Goal: Information Seeking & Learning: Learn about a topic

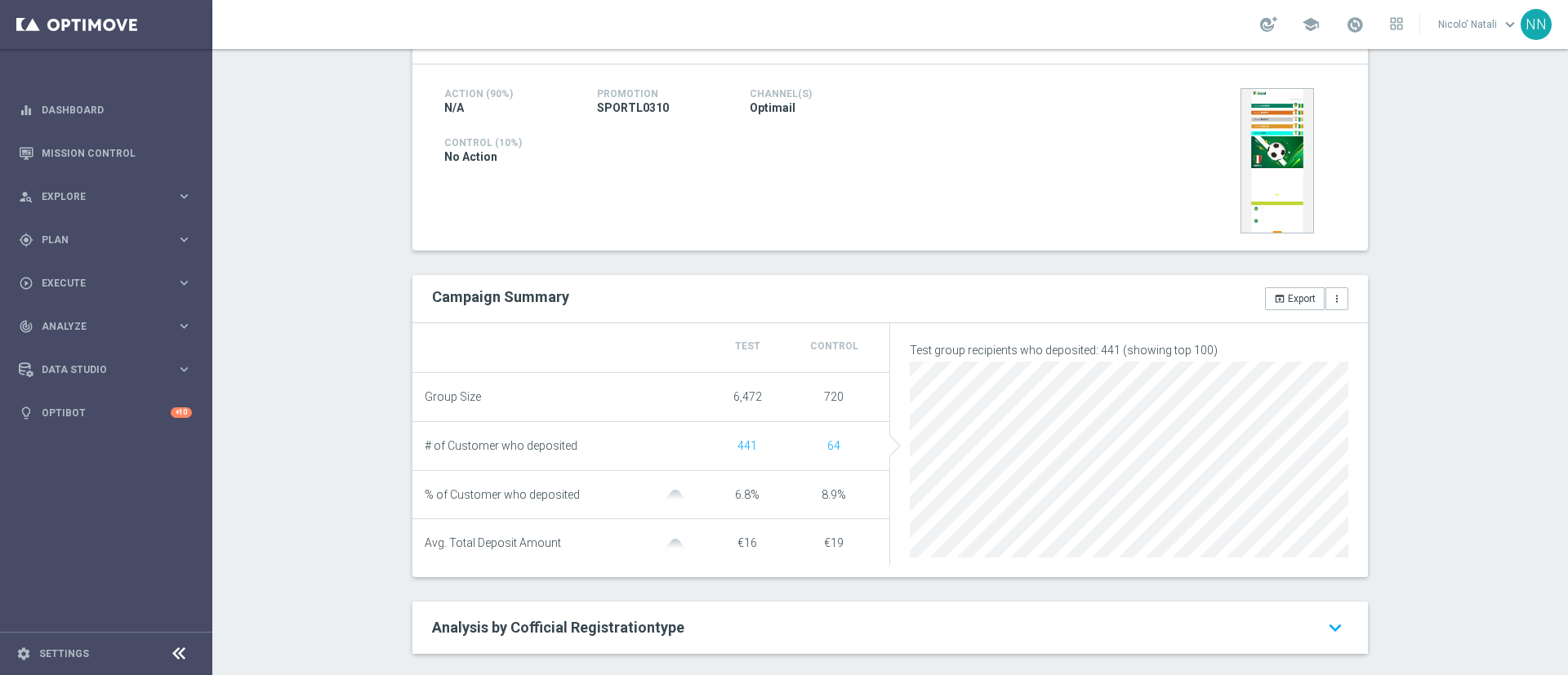
scroll to position [91, 0]
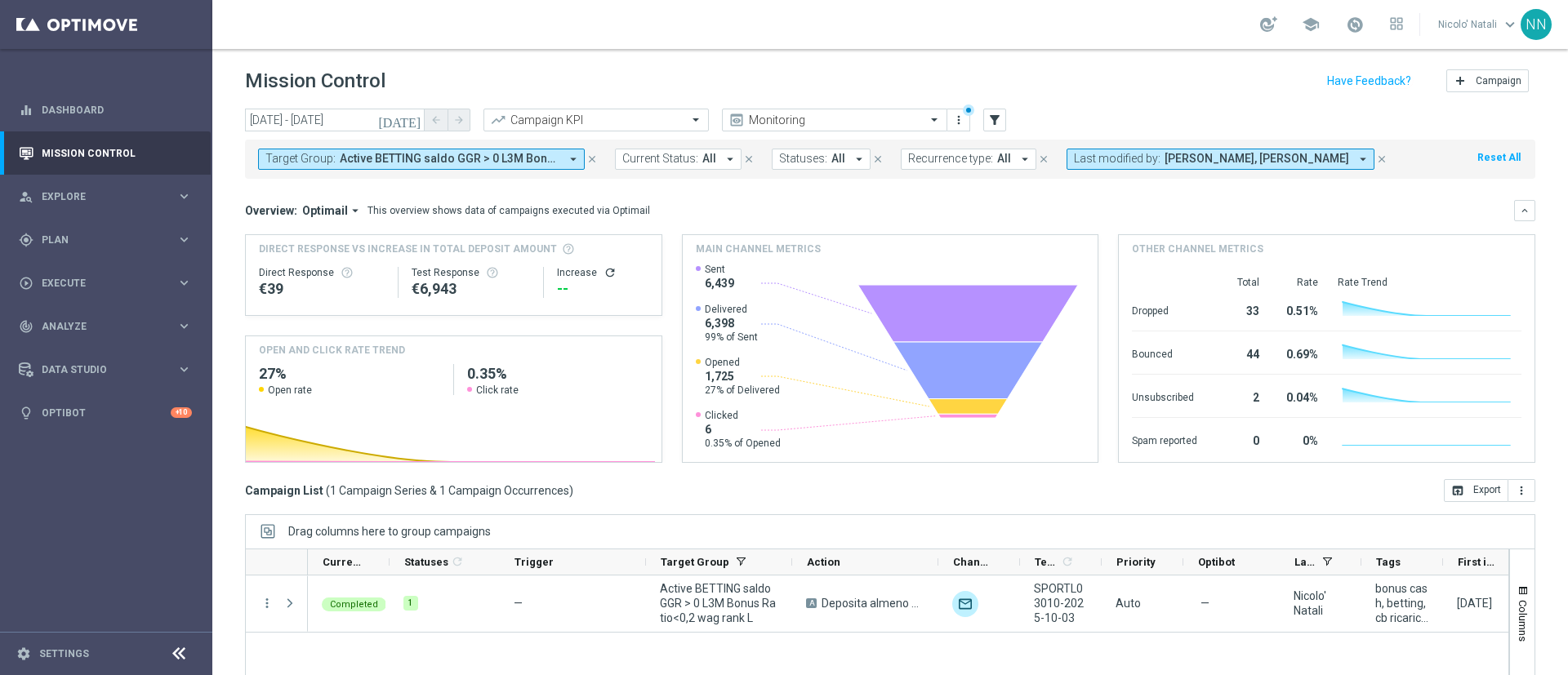
click at [516, 141] on div "Target Group: Active BETTING saldo GGR > 0 L3M Bonus Ratio<0,2 wag rank L arrow…" at bounding box center [890, 160] width 1291 height 39
click at [514, 151] on span "Active BETTING saldo GGR > 0 L3M Bonus Ratio<0,2 wag rank L" at bounding box center [449, 158] width 220 height 13
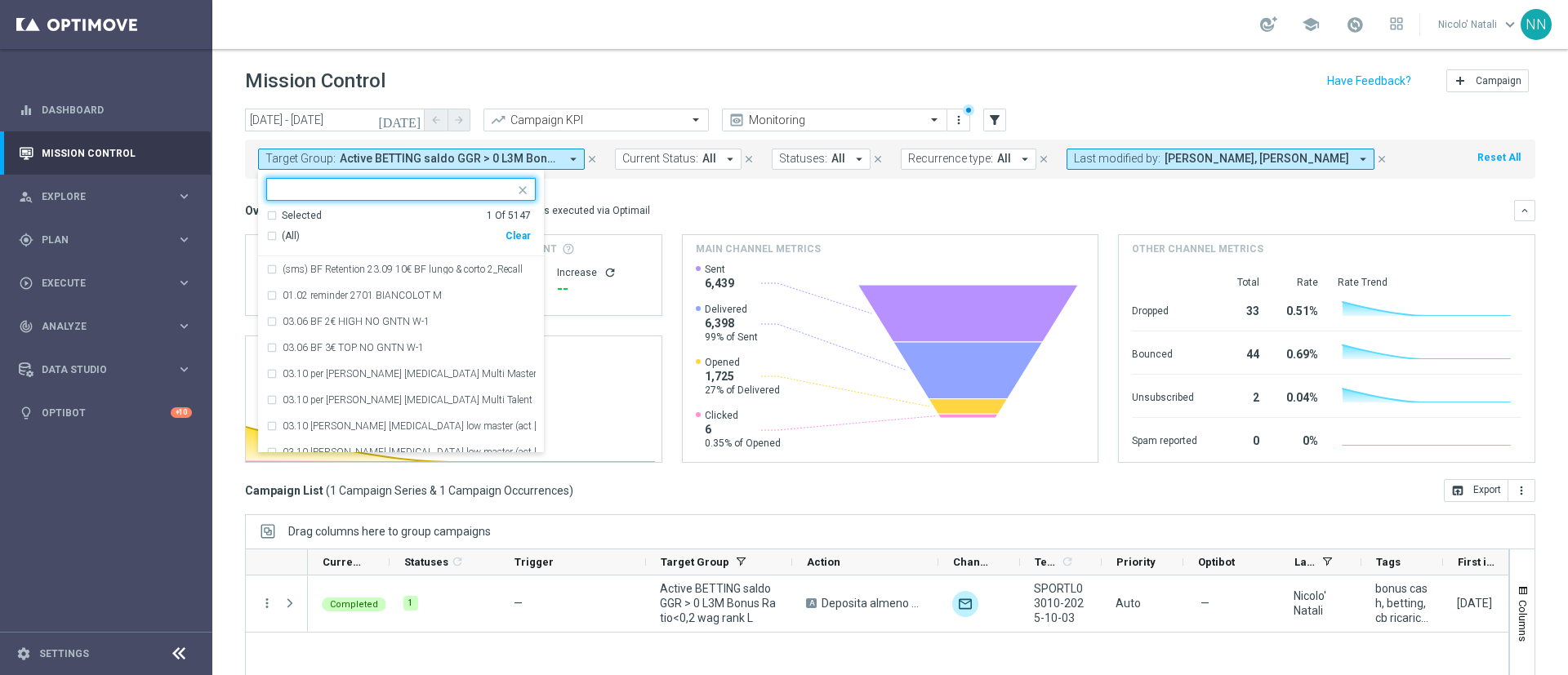
click at [0, 0] on div "Clear" at bounding box center [0, 0] width 0 height 0
click at [421, 188] on input "text" at bounding box center [395, 189] width 240 height 13
paste input "Active BETTING Master low TOTALI GGRnb>0"
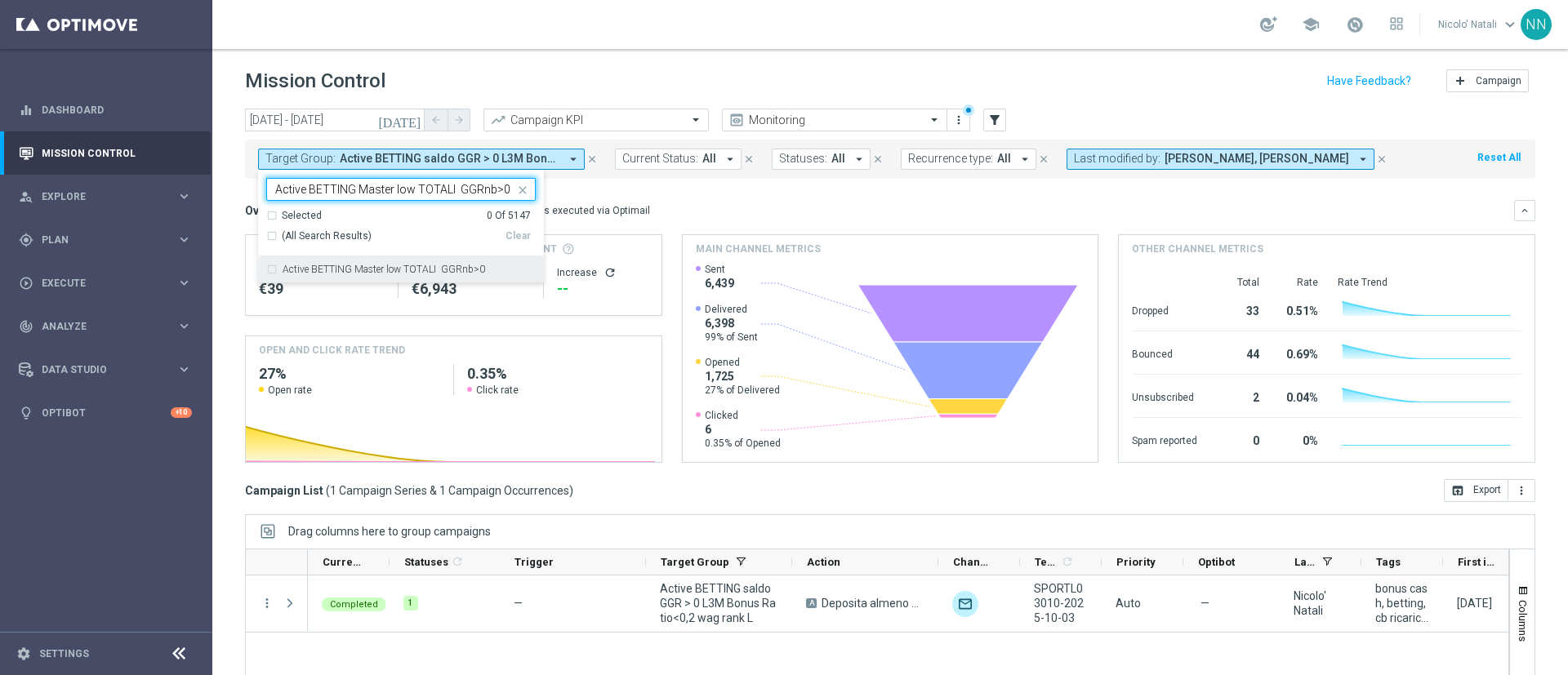
click at [434, 278] on div "Active BETTING Master low TOTALI GGRnb>0" at bounding box center [401, 269] width 270 height 26
type input "Active BETTING Master low TOTALI GGRnb>0"
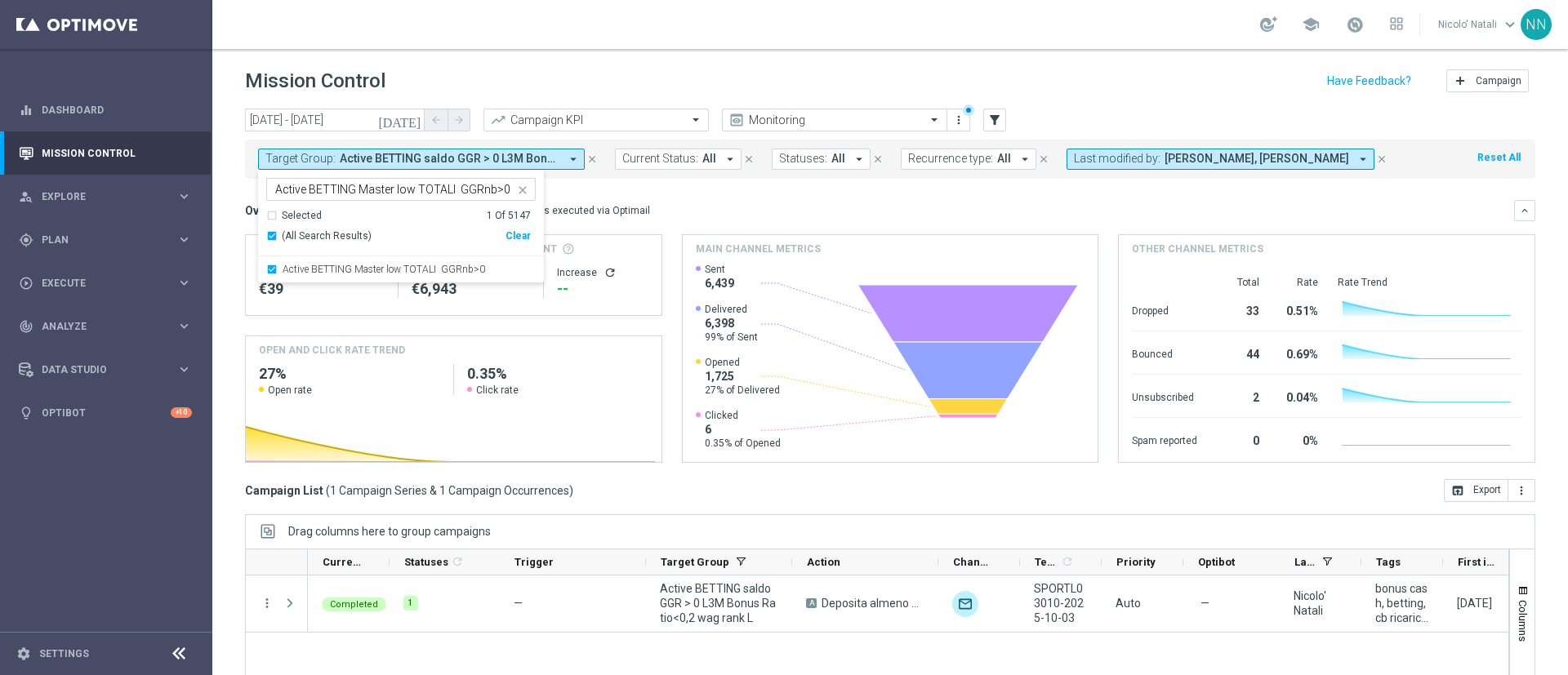
click at [646, 228] on div "Overview: Optimail arrow_drop_down This overview shows data of campaigns execut…" at bounding box center [890, 331] width 1291 height 263
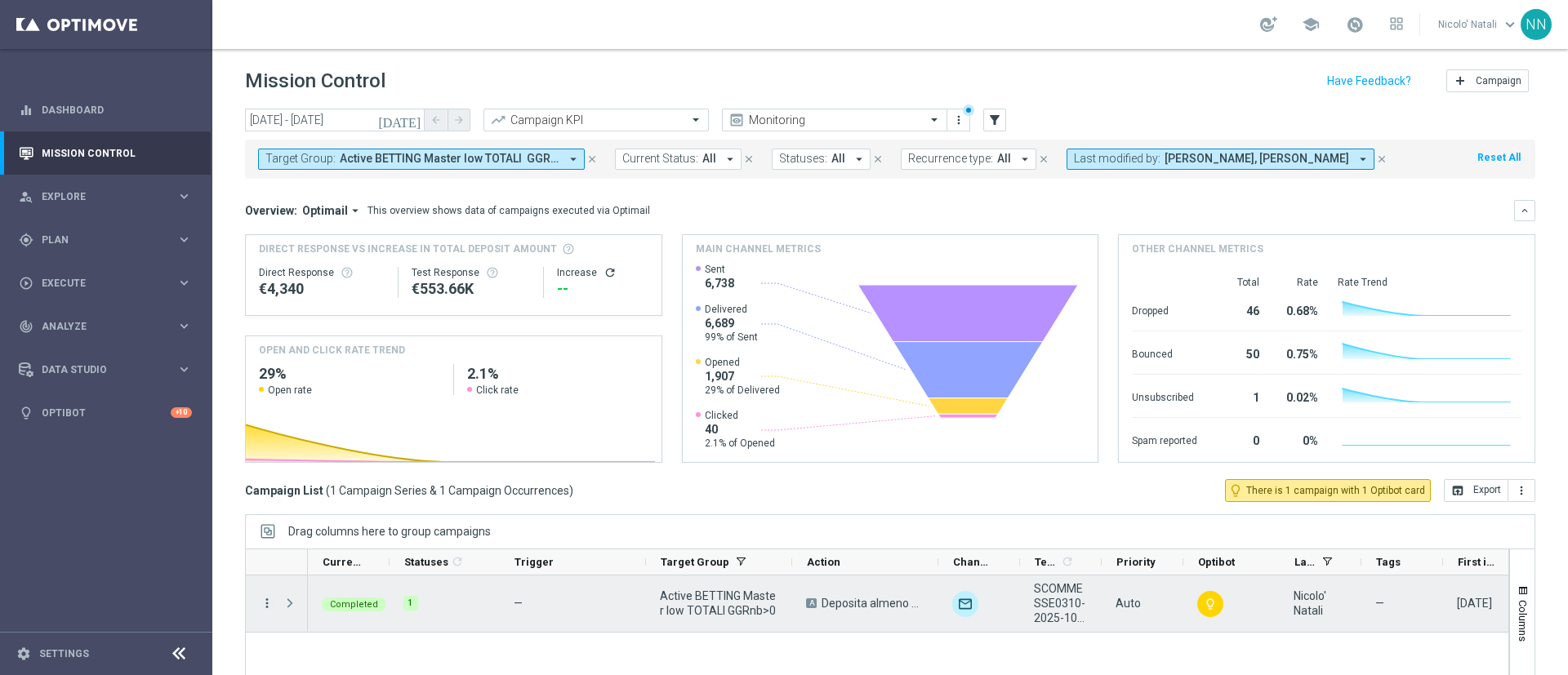
click at [261, 599] on icon "more_vert" at bounding box center [267, 603] width 14 height 14
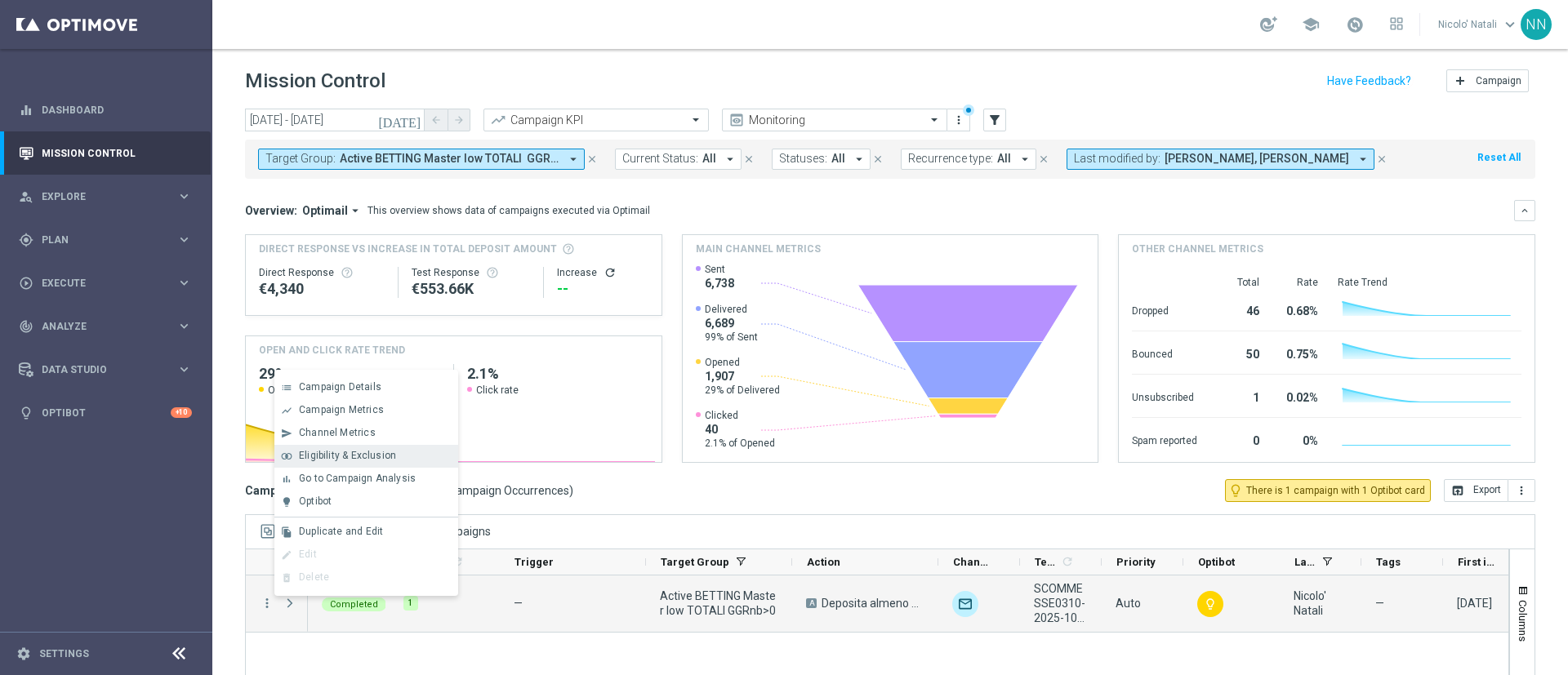
click at [356, 468] on div "bar_chart Go to Campaign Analysis" at bounding box center [366, 479] width 184 height 22
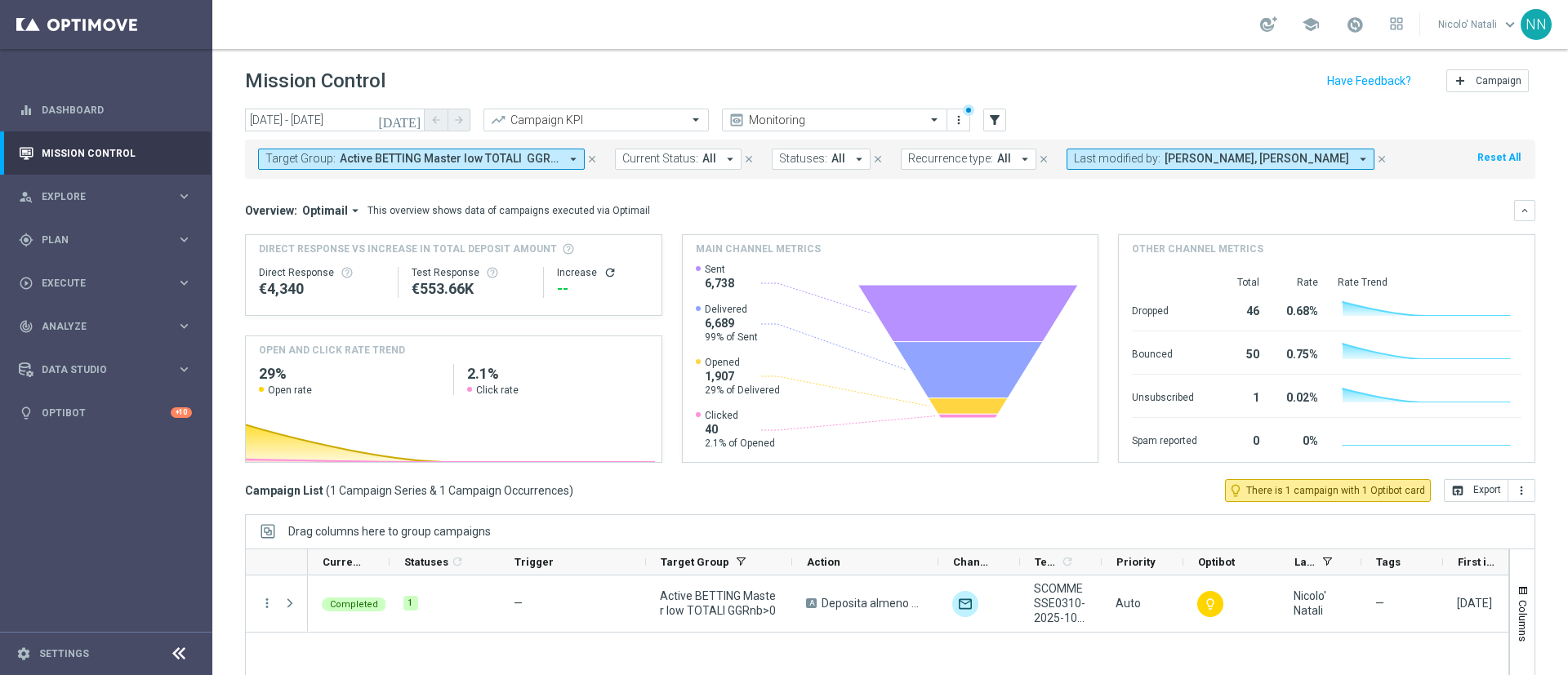
click at [540, 165] on span "Active BETTING Master low TOTALI GGRnb>0" at bounding box center [449, 158] width 220 height 13
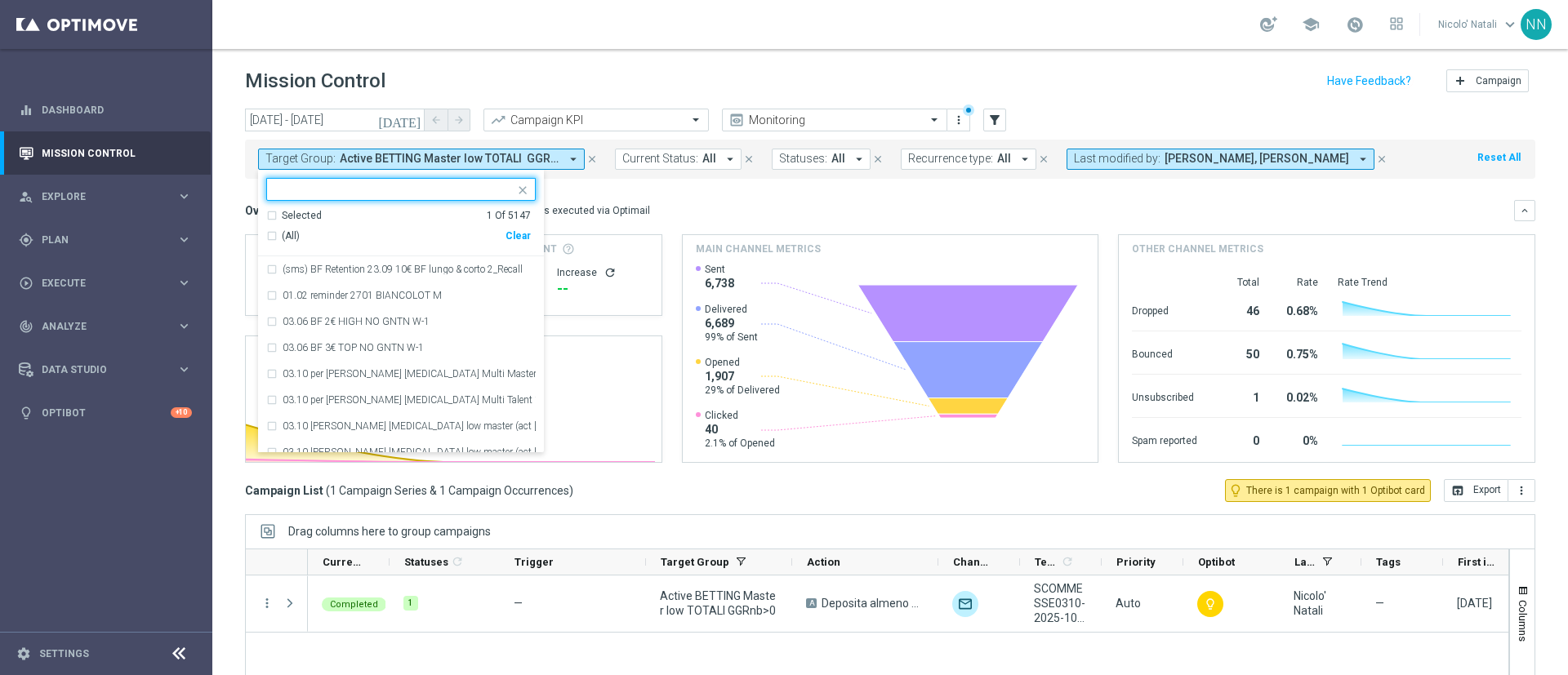
click at [0, 0] on div "Clear" at bounding box center [0, 0] width 0 height 0
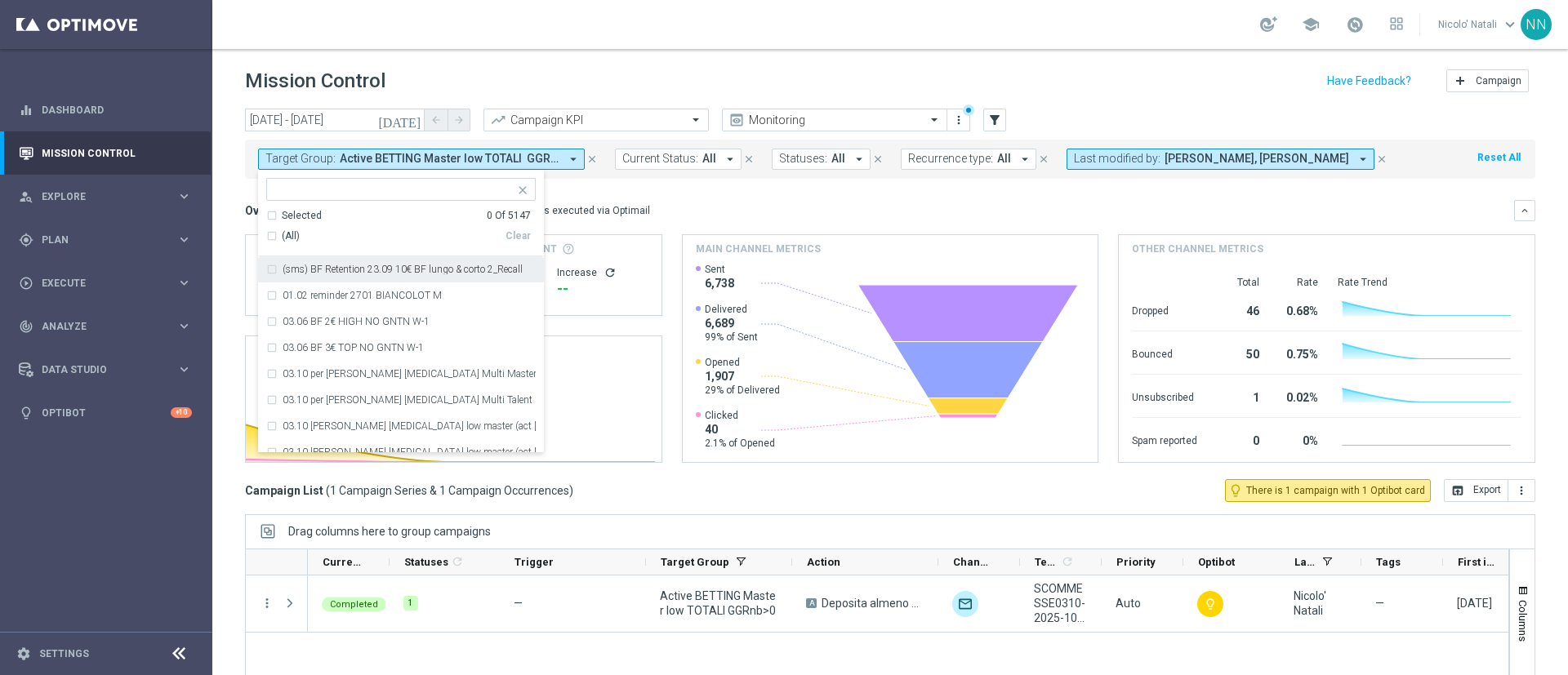
click at [334, 185] on input "text" at bounding box center [395, 189] width 240 height 13
paste input "Active BETTING saldo GGR > 0 L3M Bonus Ratio<0,2 wag rank H-M"
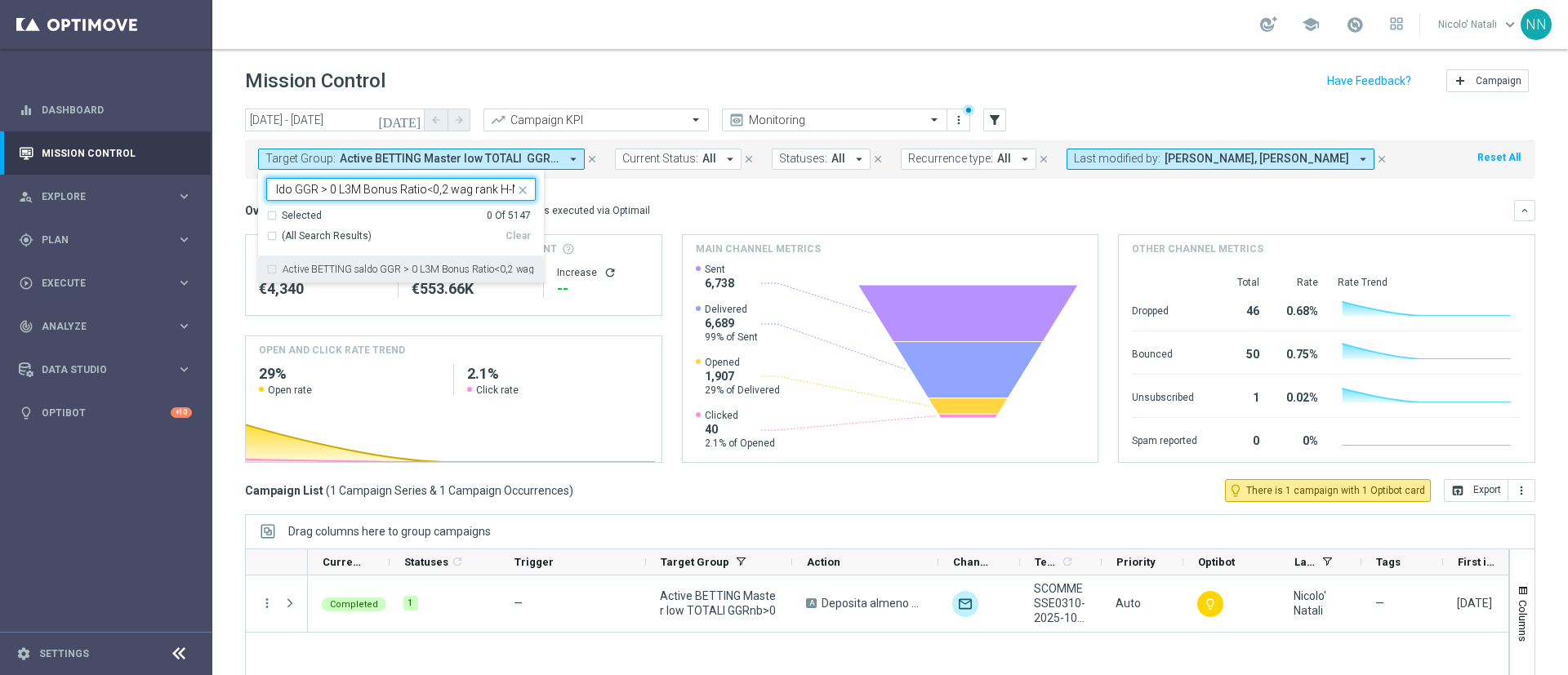
click at [353, 270] on label "Active BETTING saldo GGR > 0 L3M Bonus Ratio<0,2 wag rank H-M" at bounding box center [409, 269] width 253 height 10
type input "Active BETTING saldo GGR > 0 L3M Bonus Ratio<0,2 wag rank H-M"
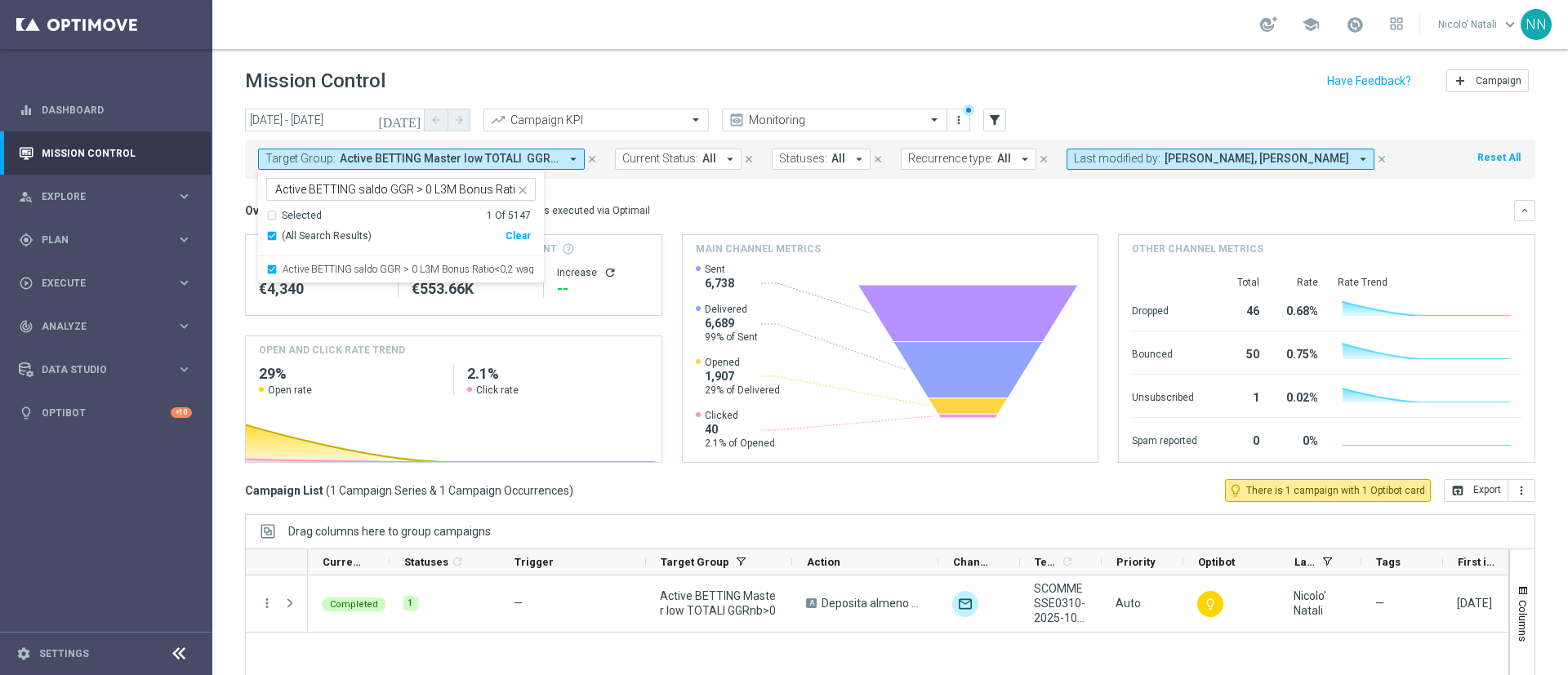
click at [700, 207] on div "Overview: Optimail arrow_drop_down This overview shows data of campaigns execut…" at bounding box center [879, 211] width 1269 height 14
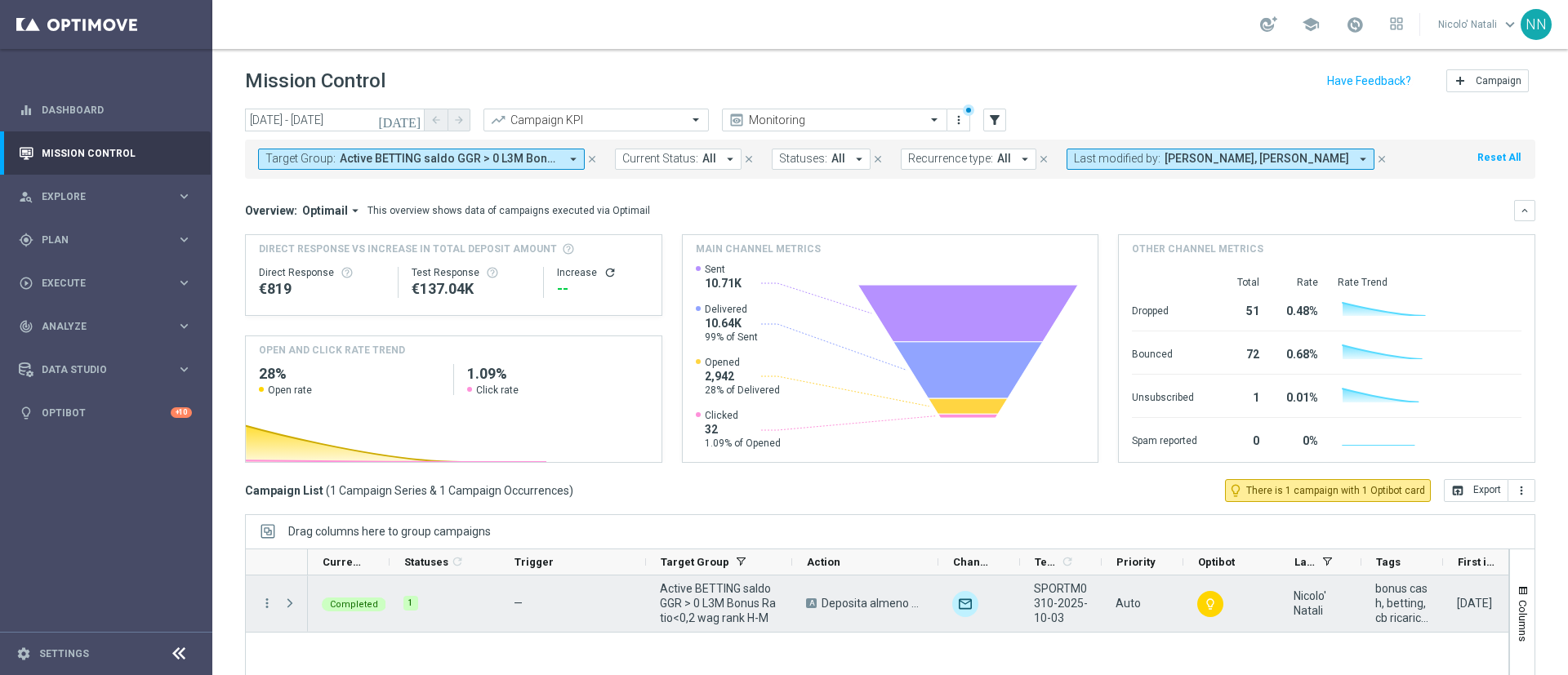
click at [259, 604] on div "more_vert" at bounding box center [260, 603] width 30 height 56
click at [262, 598] on icon "more_vert" at bounding box center [267, 603] width 14 height 14
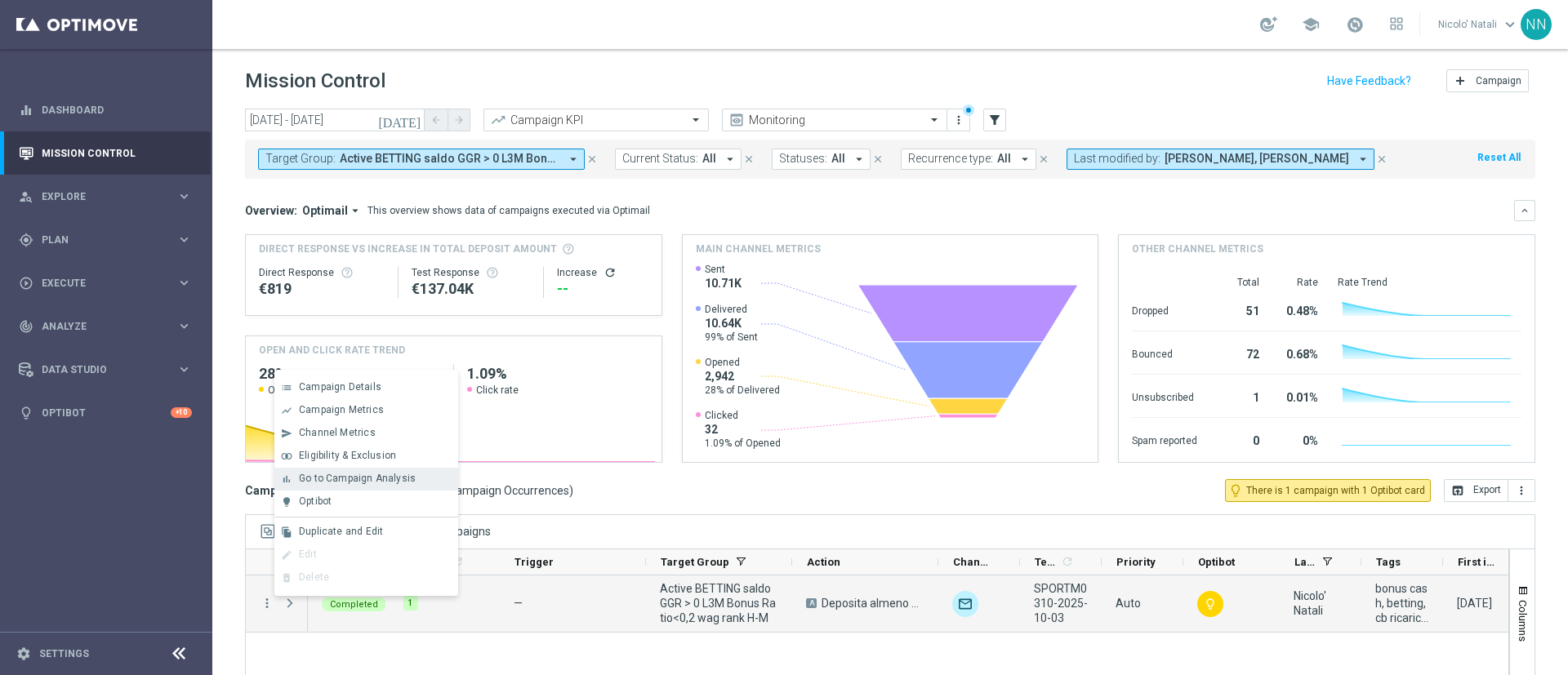
click at [343, 476] on span "Go to Campaign Analysis" at bounding box center [357, 478] width 117 height 12
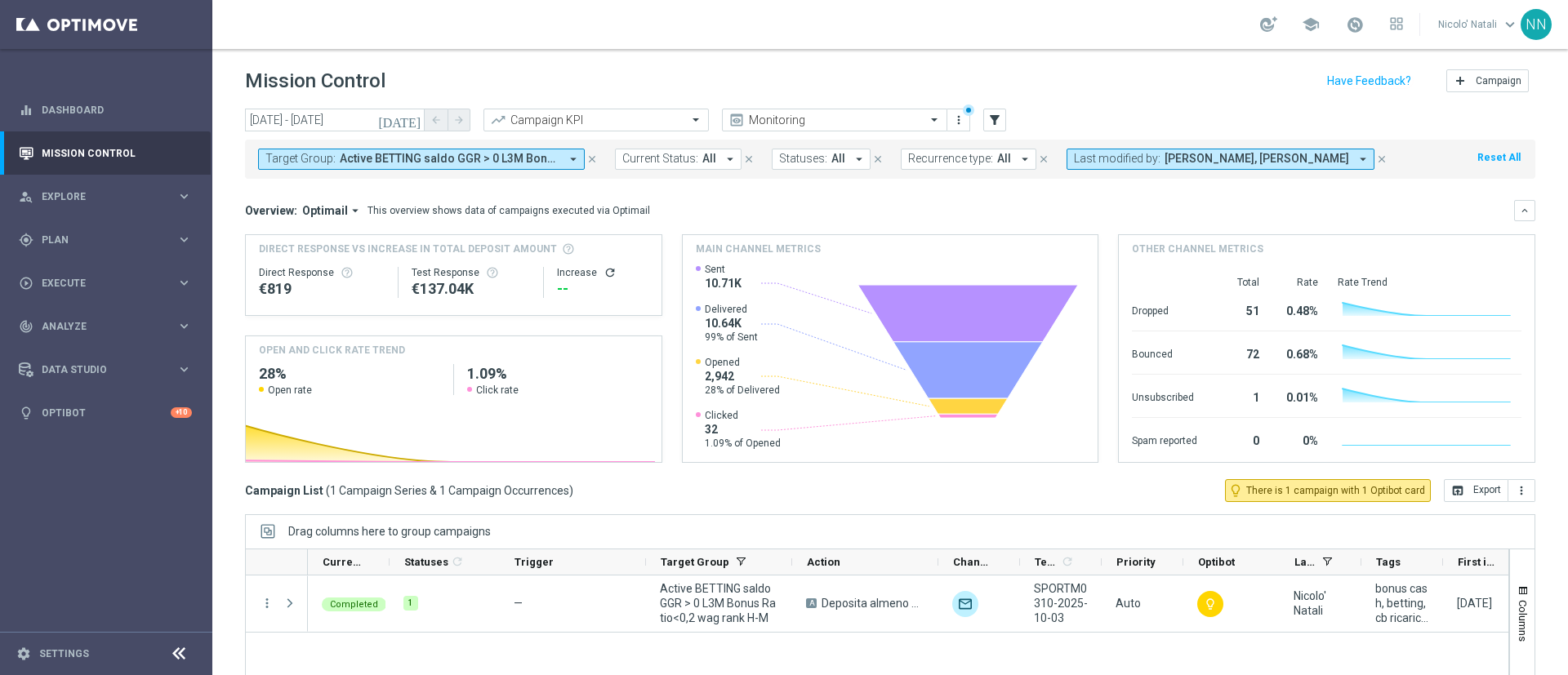
click at [390, 151] on span "Active BETTING saldo GGR > 0 L3M Bonus Ratio<0,2 wag rank H-M" at bounding box center [449, 158] width 220 height 13
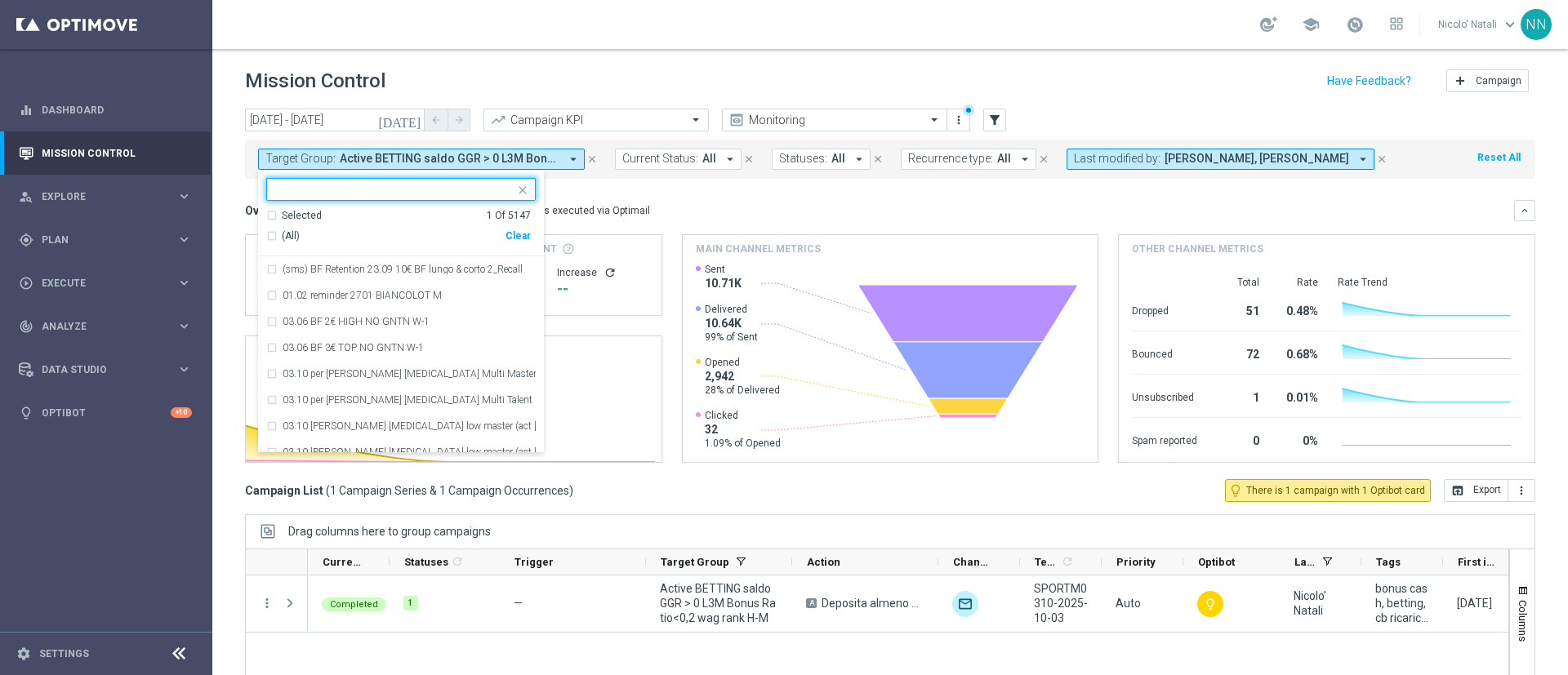
click at [0, 0] on div "Clear" at bounding box center [0, 0] width 0 height 0
click at [489, 185] on input "text" at bounding box center [395, 189] width 240 height 13
paste input "Active BETTING Master low TOTALI GGRnb<=0"
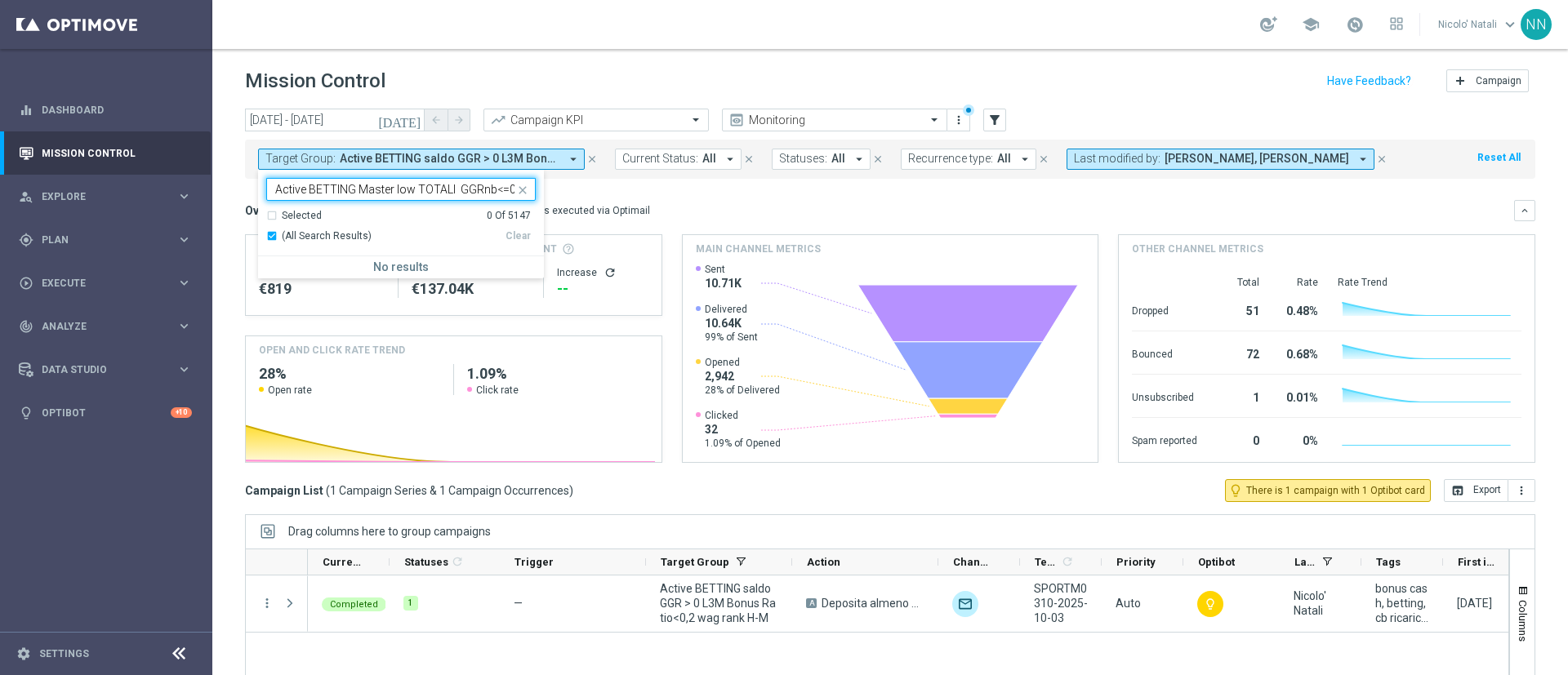
type input "Active BETTING Master low TOTALI GGRnb<=0"
click at [675, 206] on div "Overview: Optimail arrow_drop_down This overview shows data of campaigns execut…" at bounding box center [879, 211] width 1269 height 14
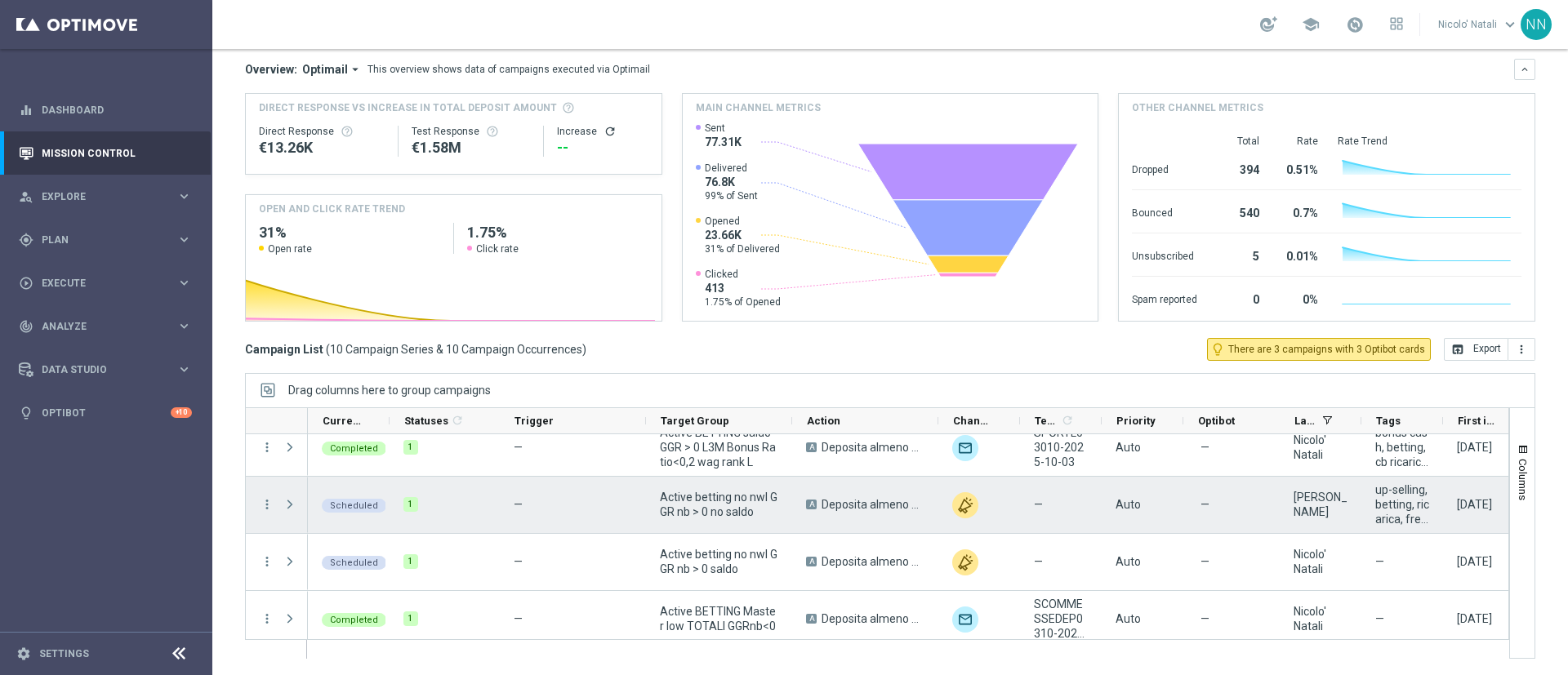
scroll to position [367, 0]
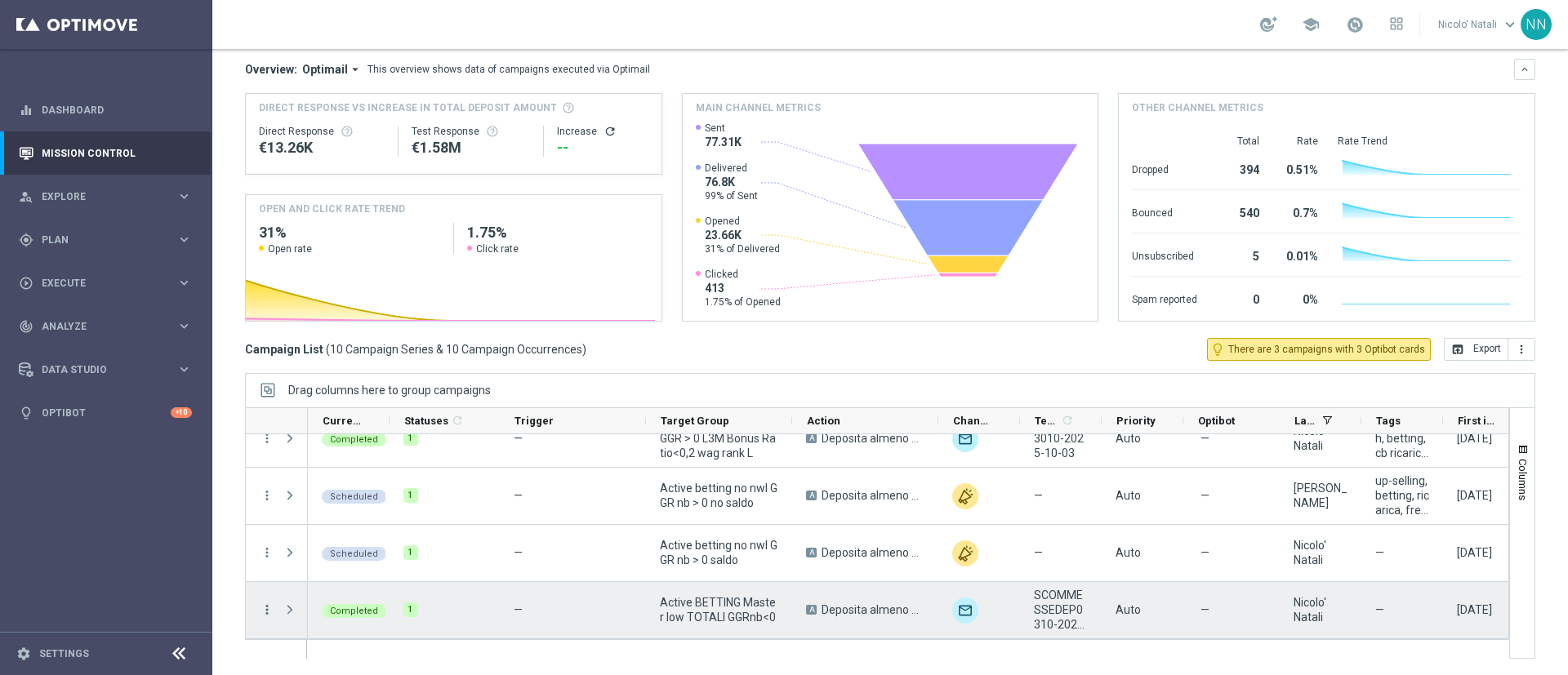
click at [263, 611] on icon "more_vert" at bounding box center [267, 610] width 14 height 14
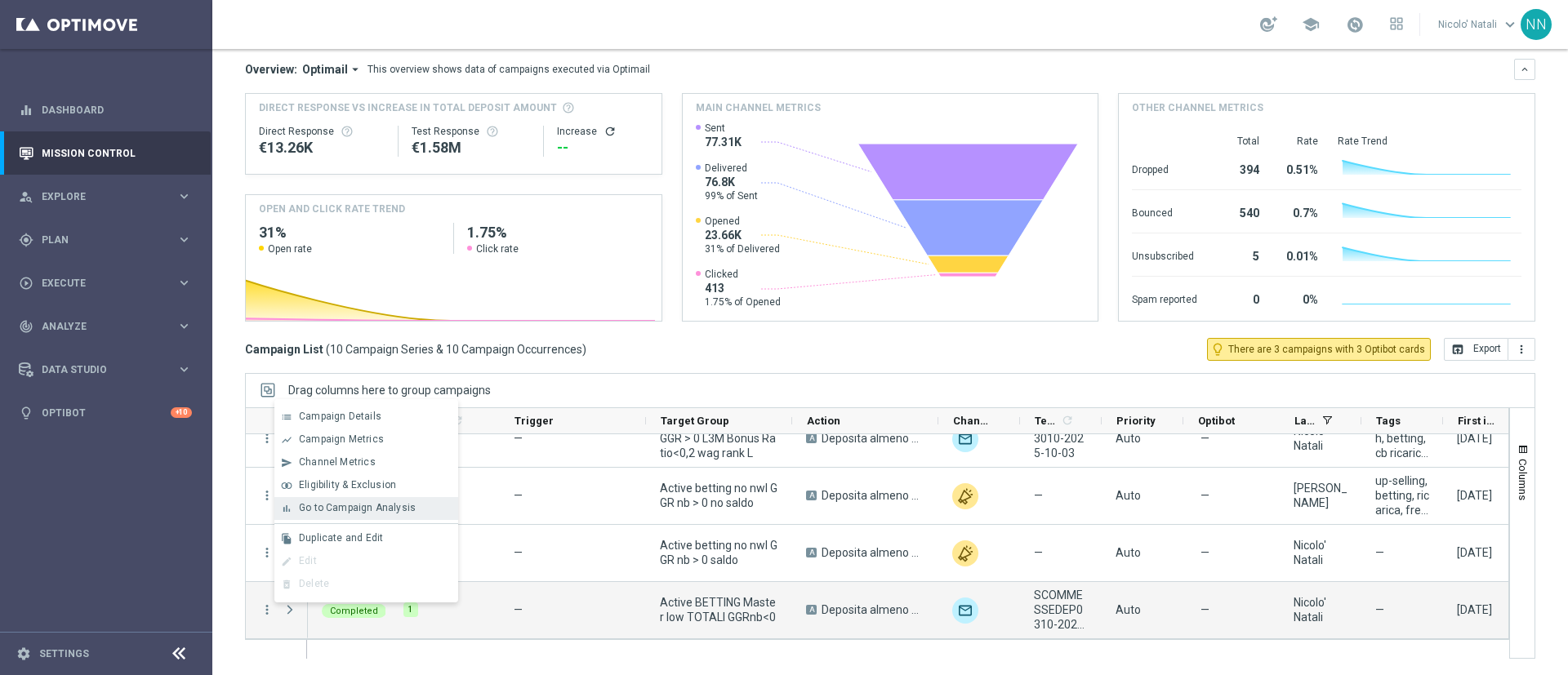
click at [333, 503] on span "Go to Campaign Analysis" at bounding box center [357, 507] width 117 height 12
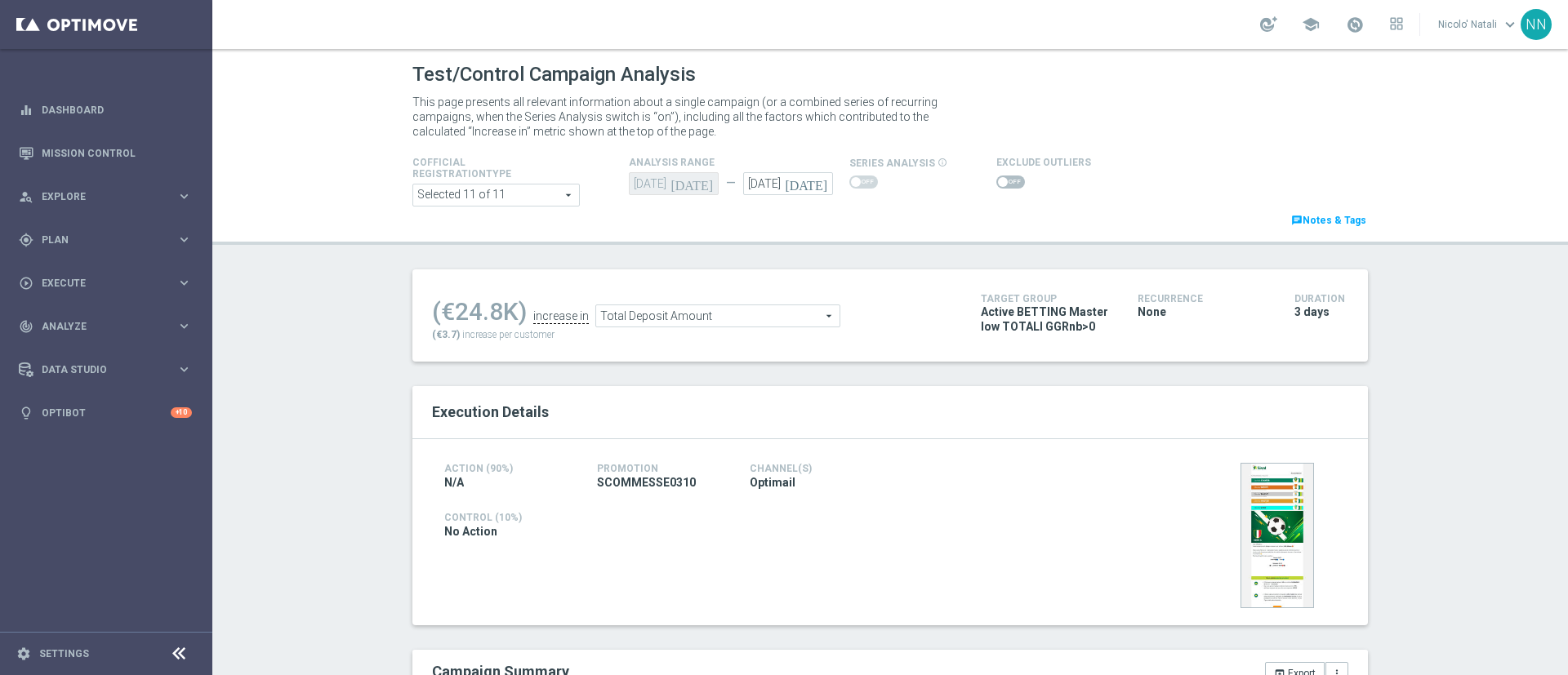
click at [749, 328] on div "(€24.8K) increase in Total Deposit Amount Total Deposit Amount arrow_drop_down …" at bounding box center [694, 315] width 525 height 53
click at [736, 319] on span "Total Deposit Amount" at bounding box center [718, 316] width 243 height 22
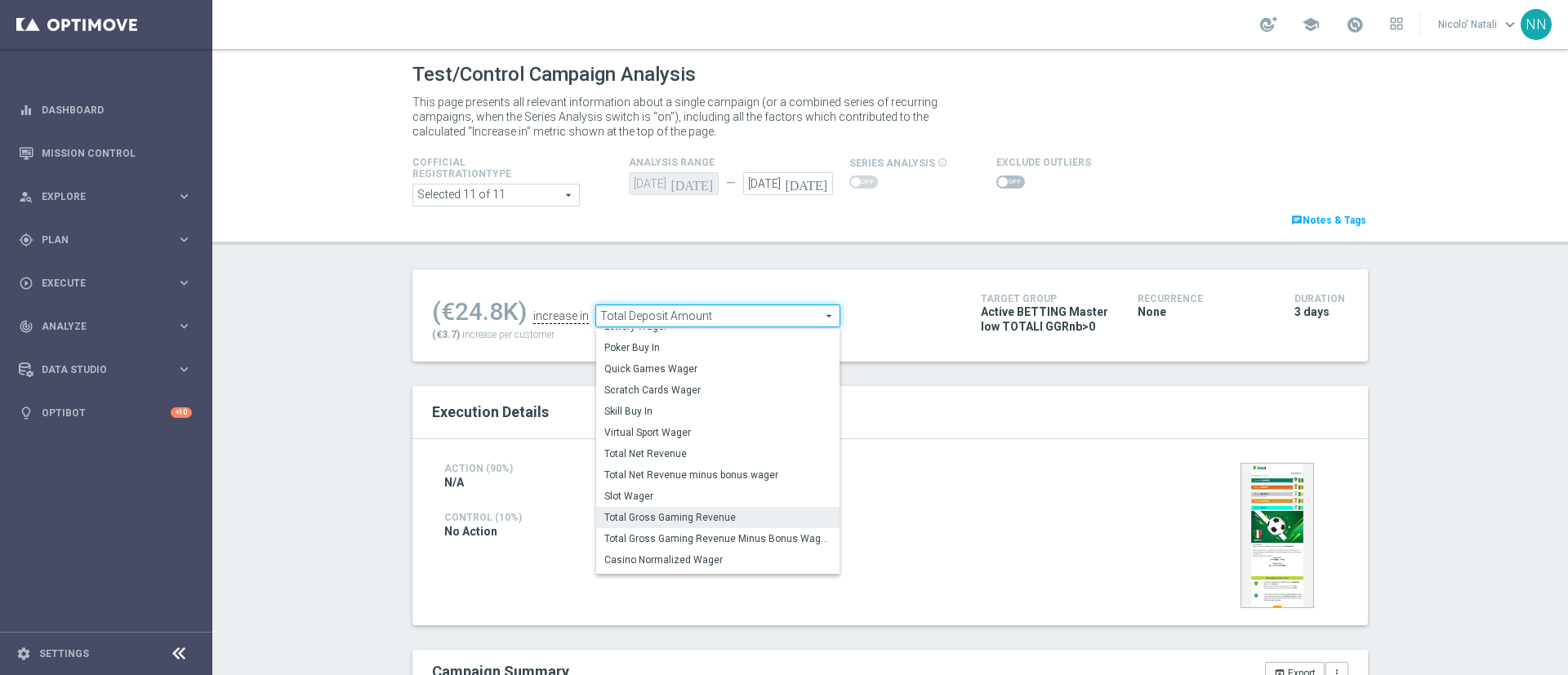
scroll to position [231, 0]
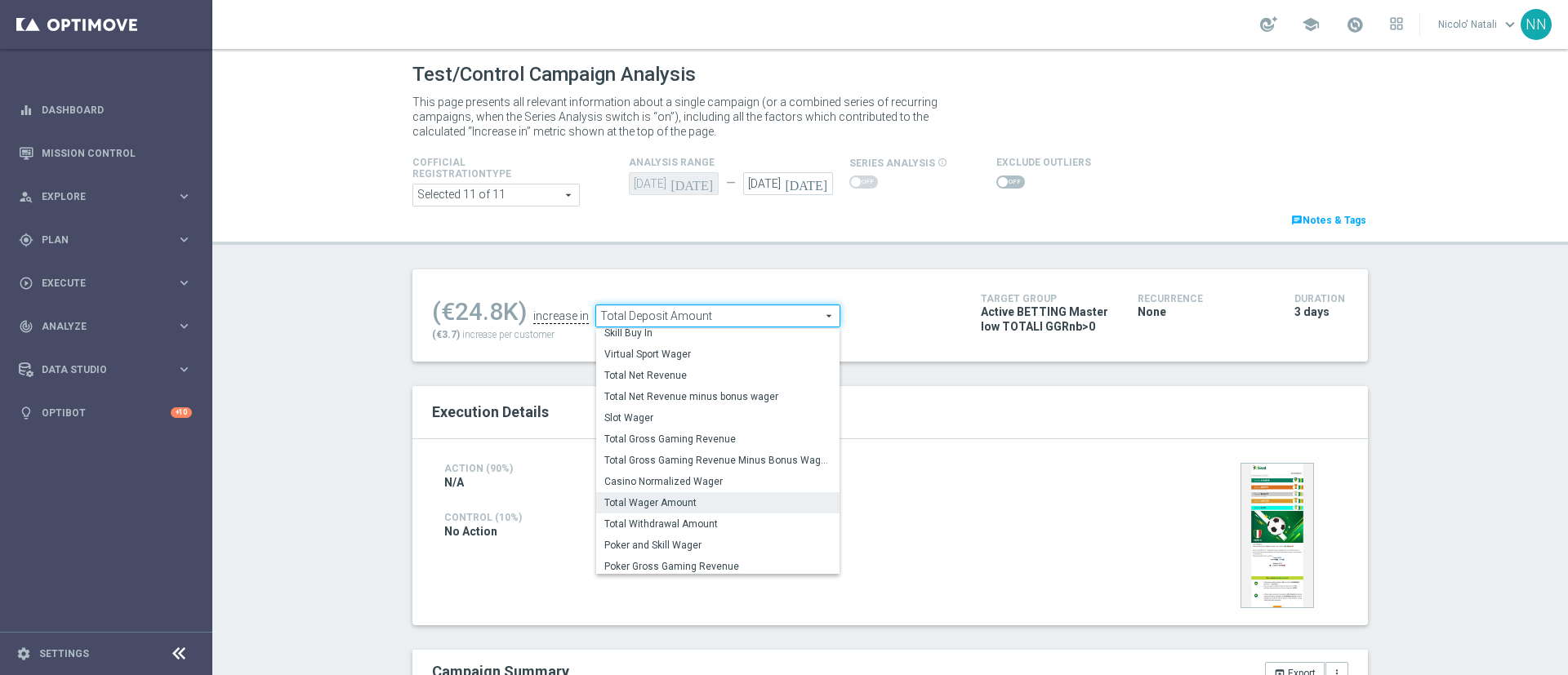
click at [647, 506] on span "Total Wager Amount" at bounding box center [718, 503] width 227 height 13
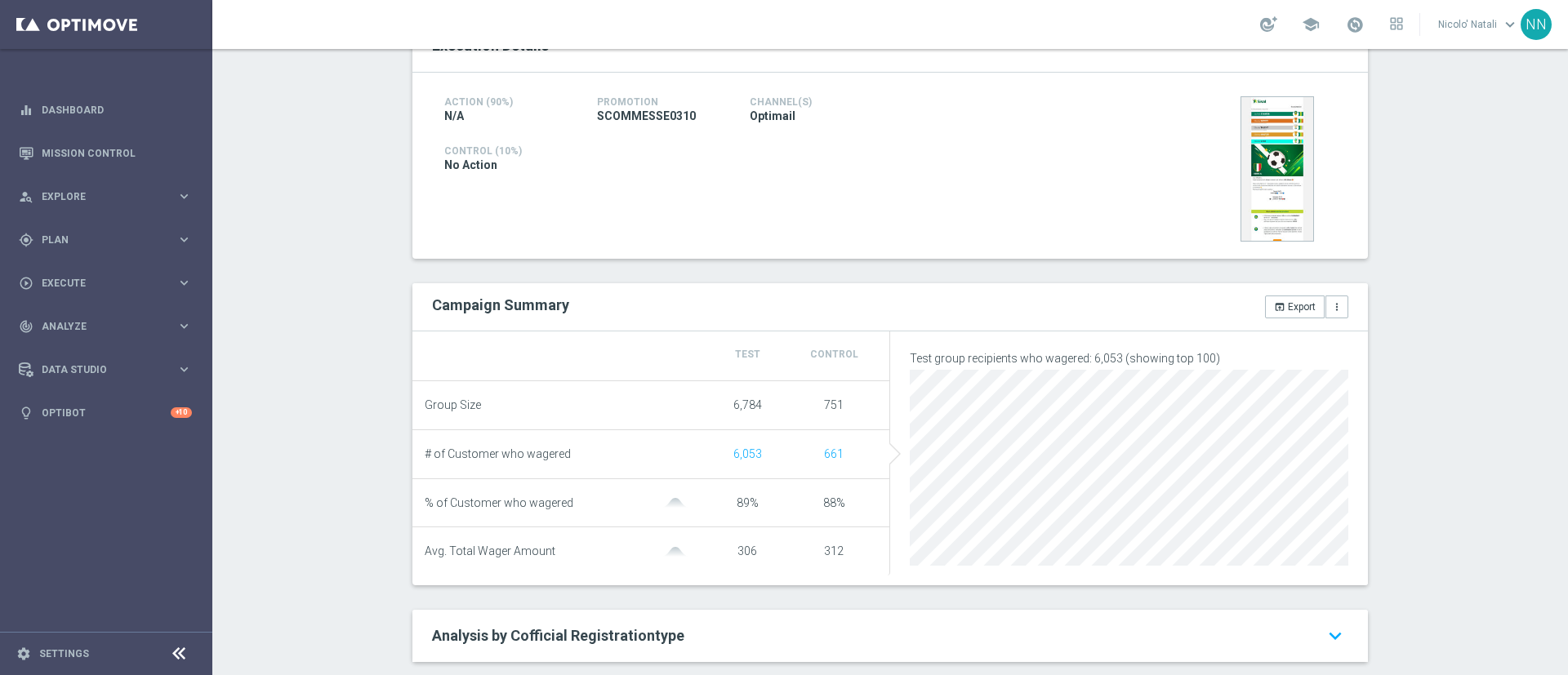
scroll to position [109, 0]
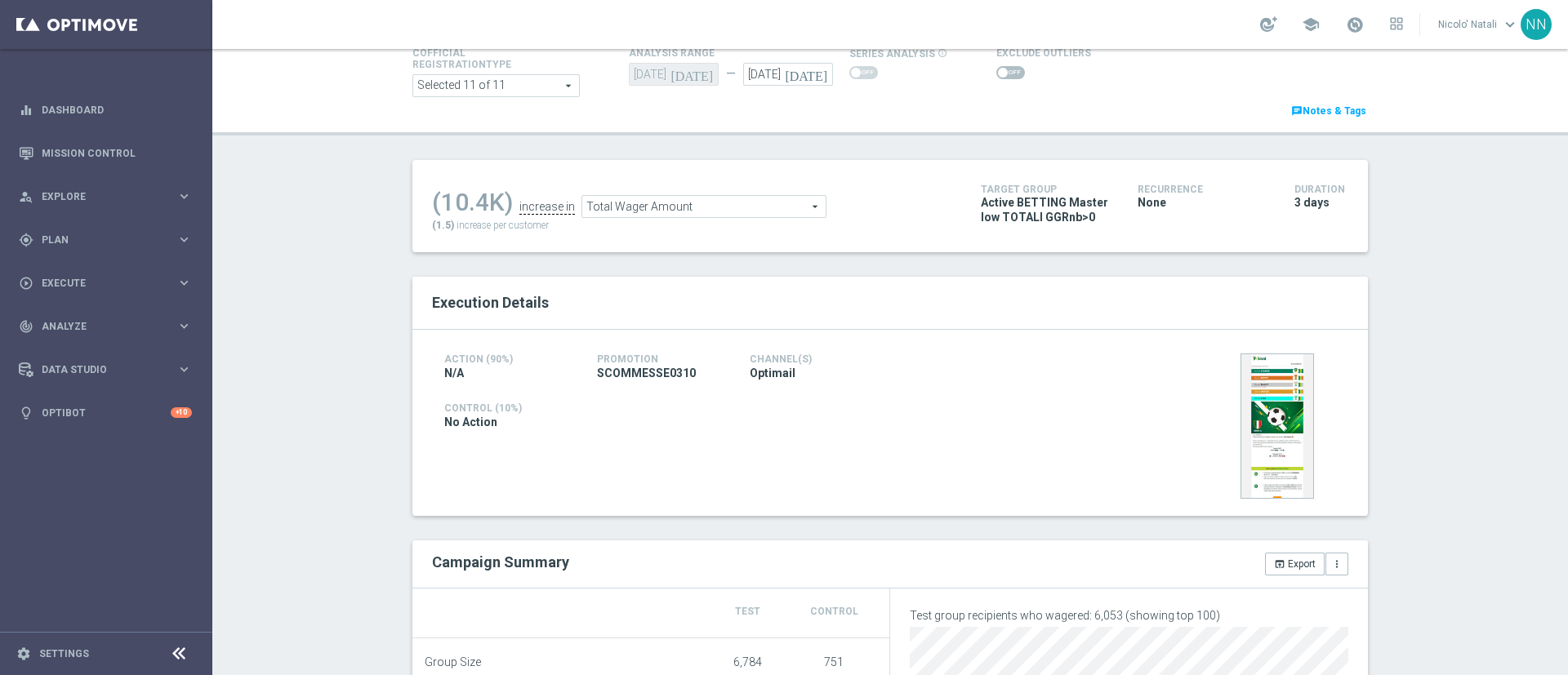
click at [686, 206] on span "Total Wager Amount" at bounding box center [703, 207] width 243 height 22
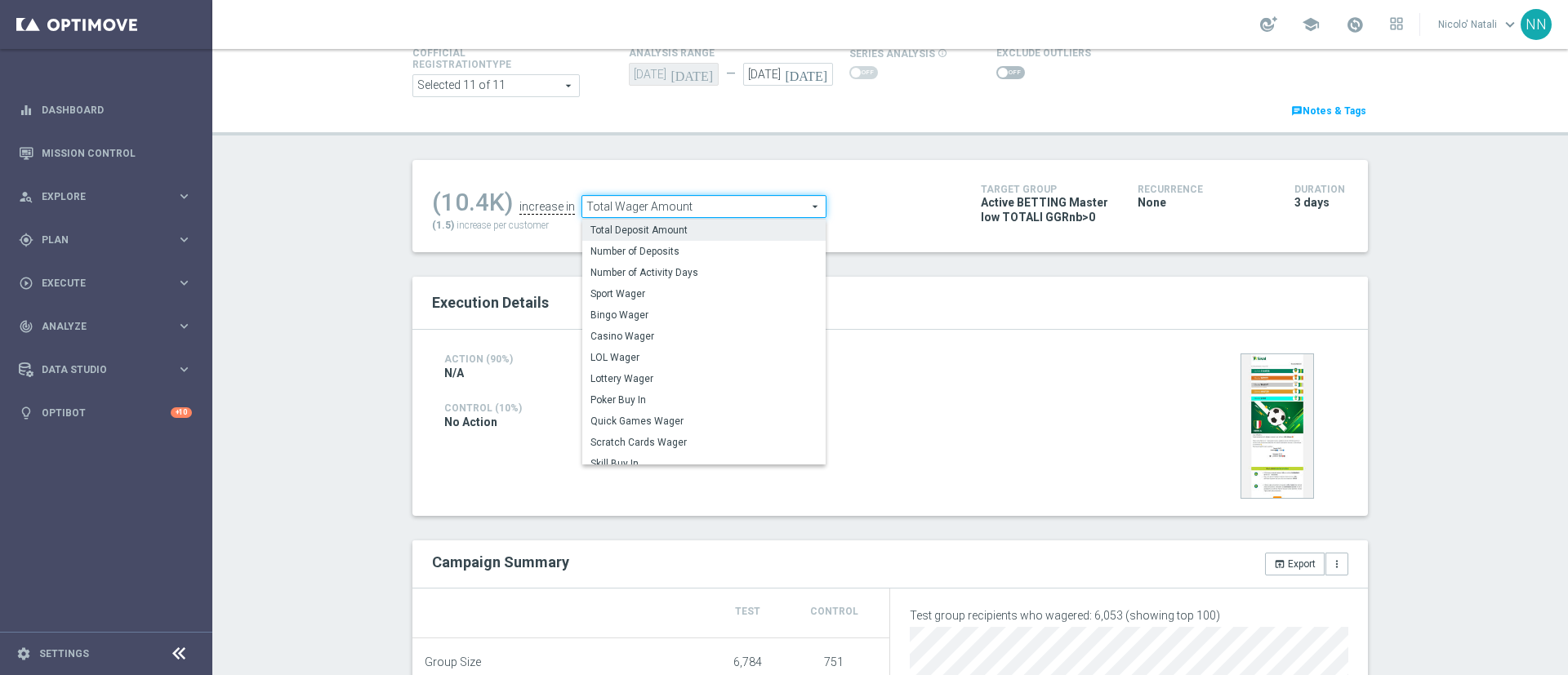
click at [676, 228] on span "Total Deposit Amount" at bounding box center [703, 230] width 227 height 13
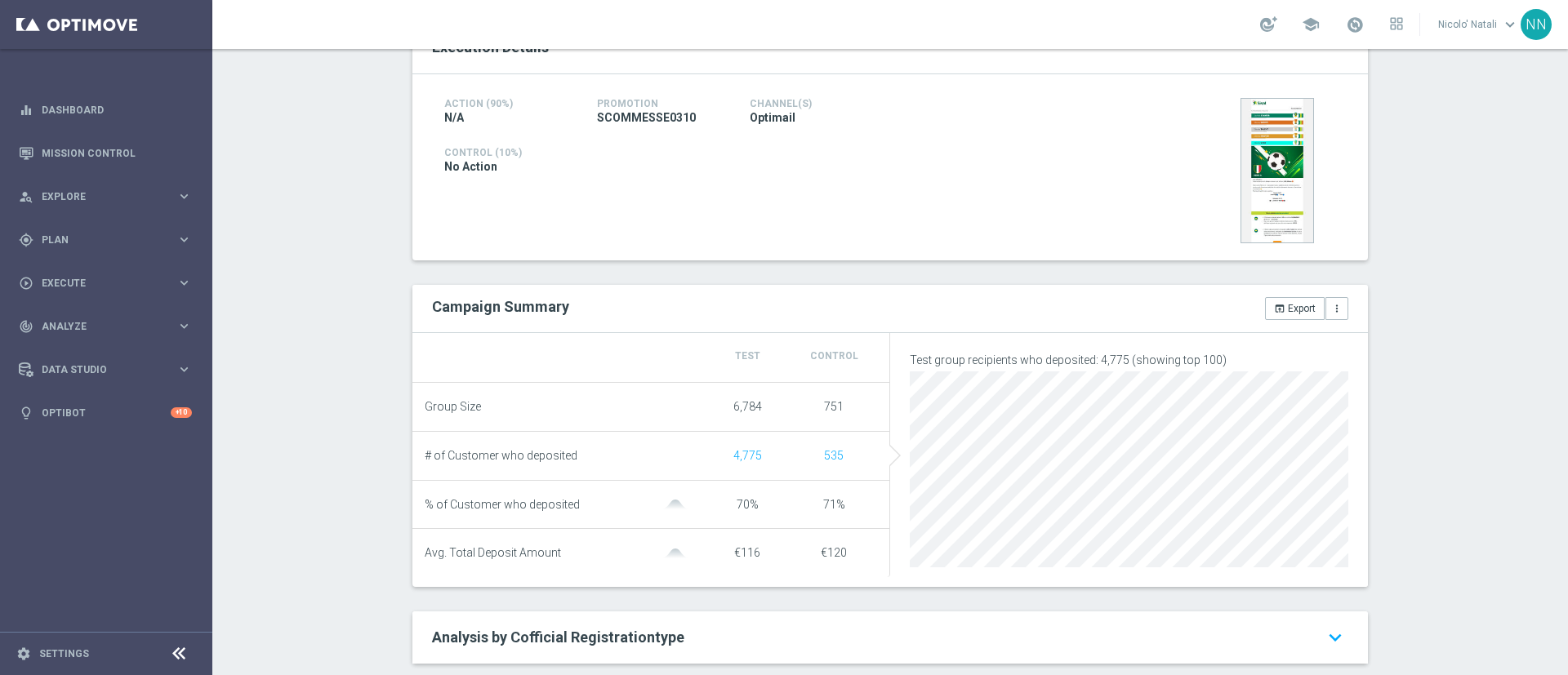
scroll to position [191, 0]
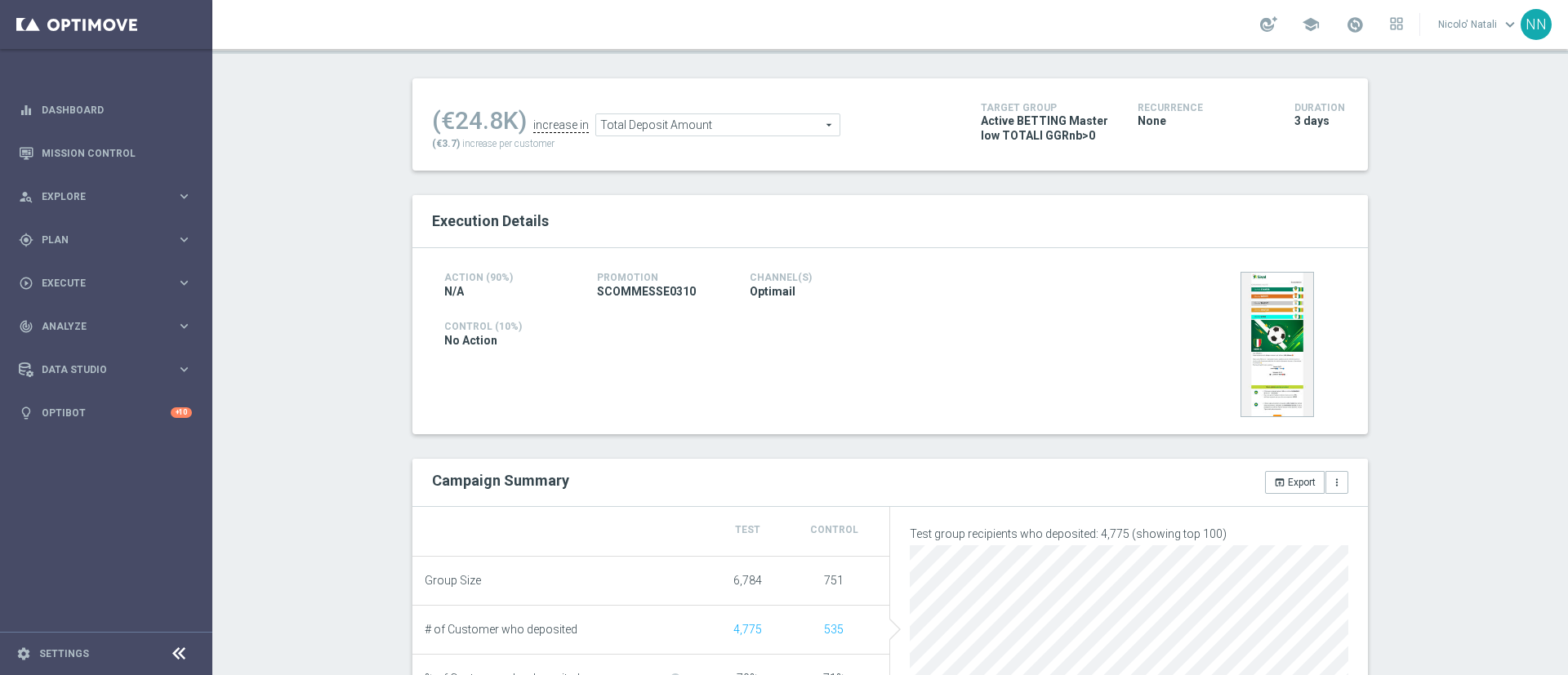
click at [682, 120] on span "Total Deposit Amount" at bounding box center [718, 125] width 243 height 22
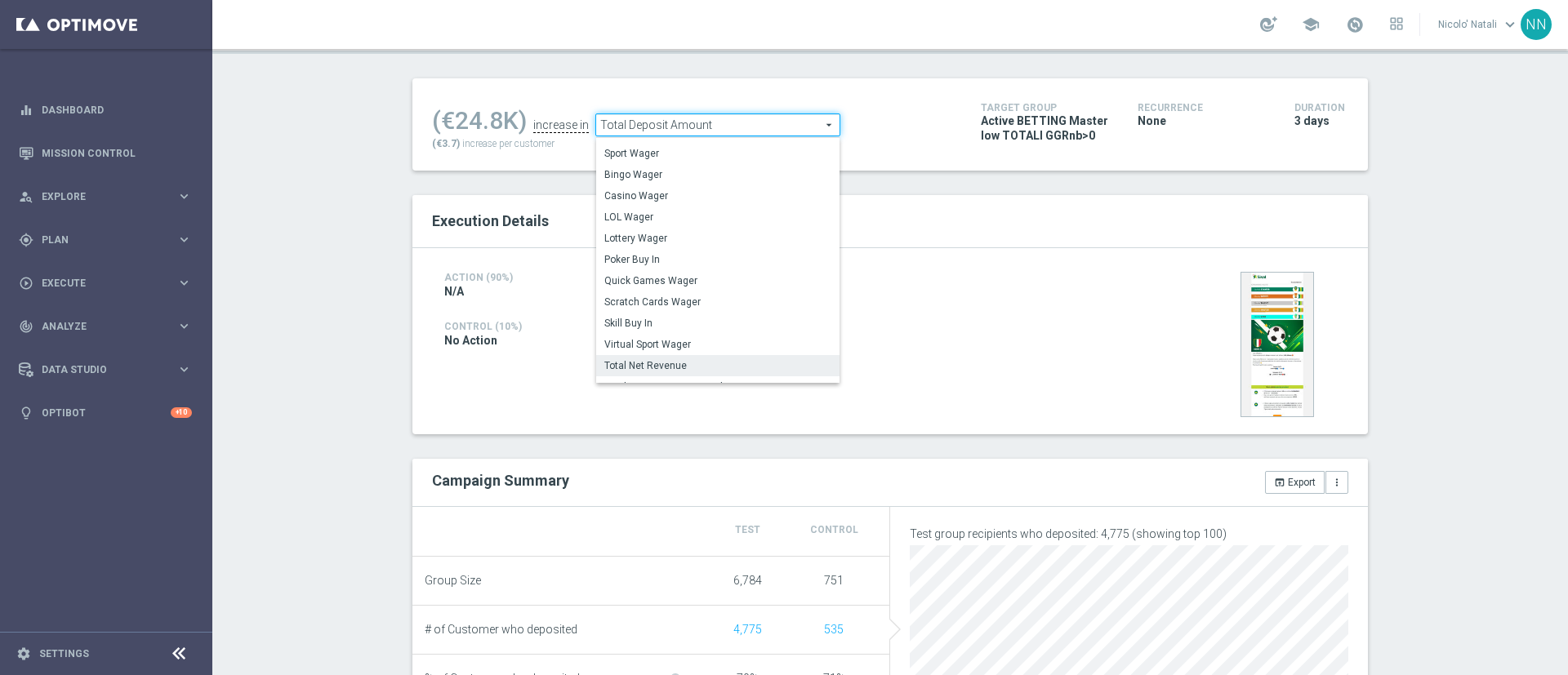
scroll to position [56, 0]
click at [626, 157] on span "Sport Wager" at bounding box center [718, 155] width 227 height 13
type input "Sport Wager"
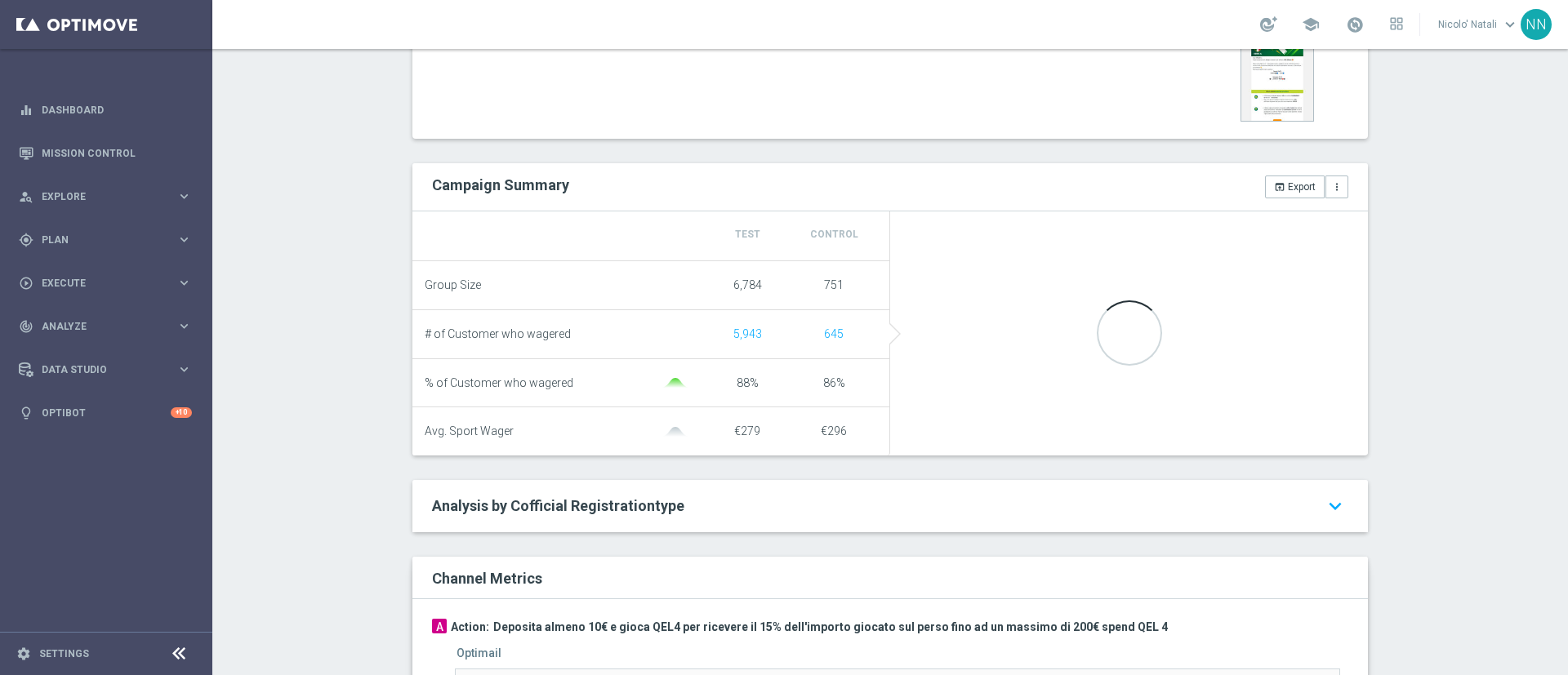
scroll to position [491, 0]
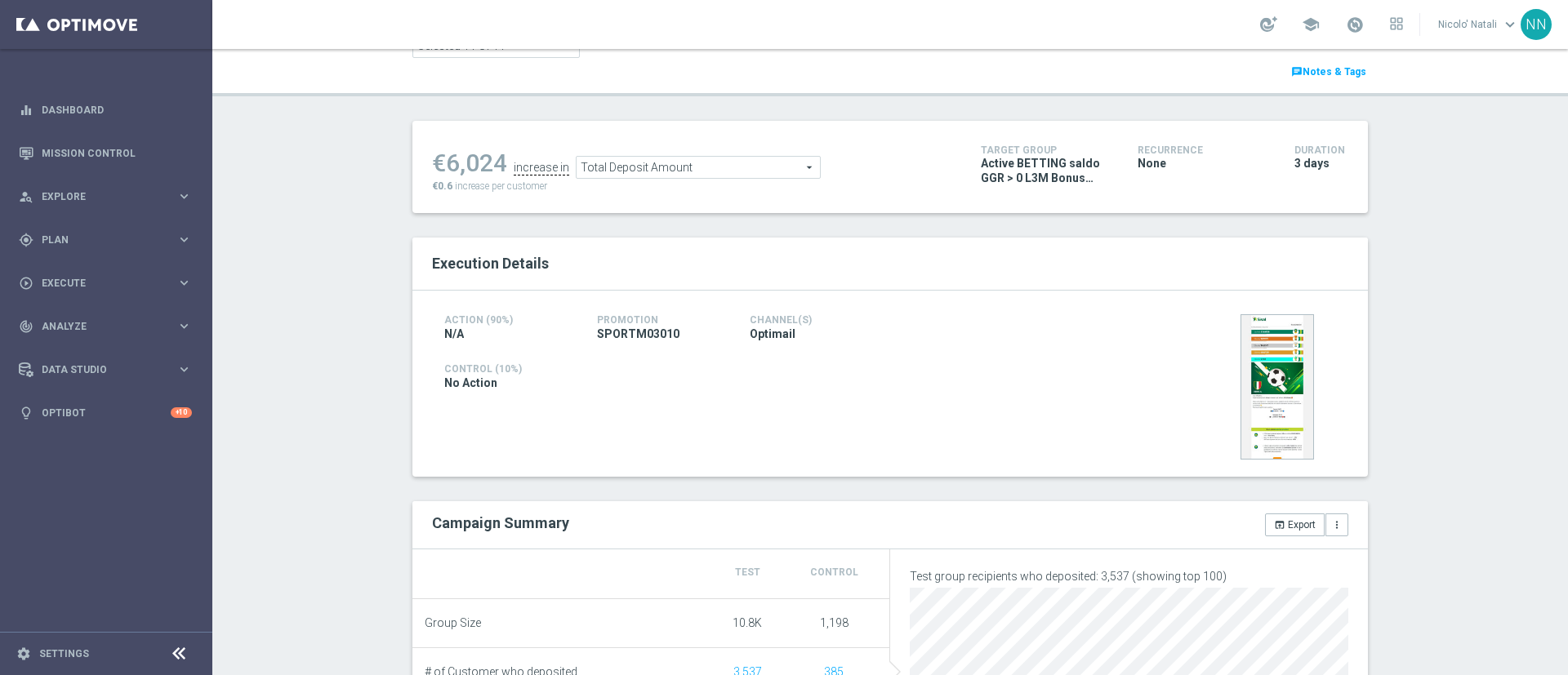
scroll to position [148, 0]
click at [698, 162] on span "Total Deposit Amount" at bounding box center [698, 169] width 243 height 22
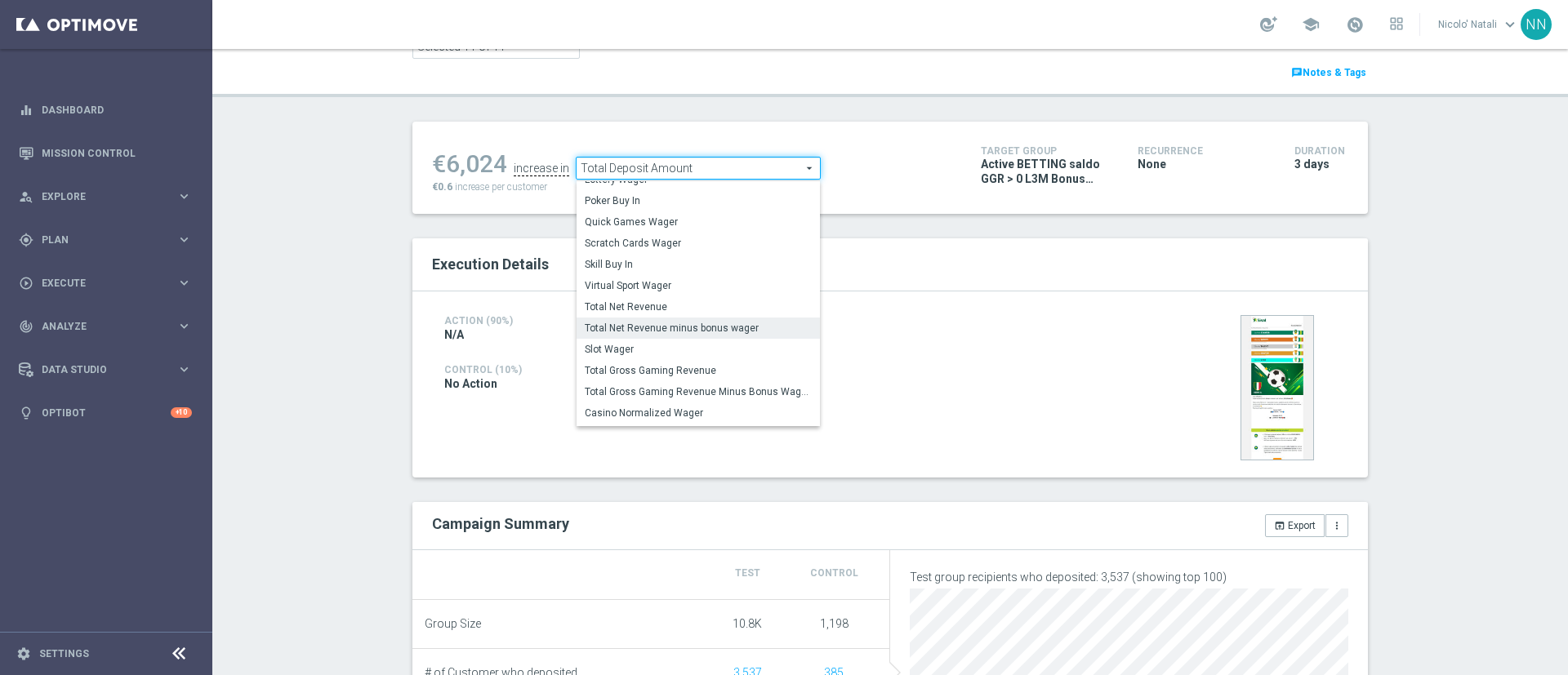
scroll to position [255, 0]
click at [622, 333] on span "Total Wager Amount" at bounding box center [698, 331] width 227 height 13
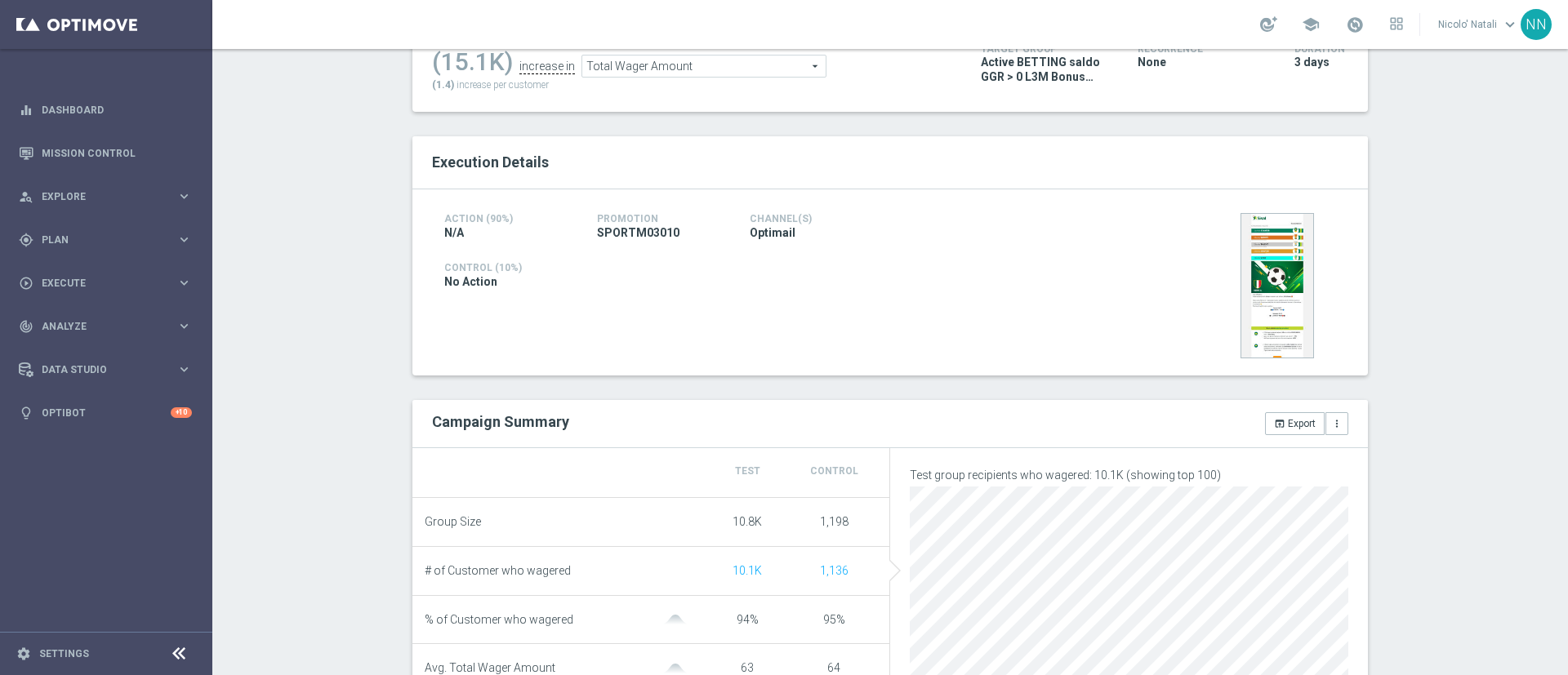
scroll to position [224, 0]
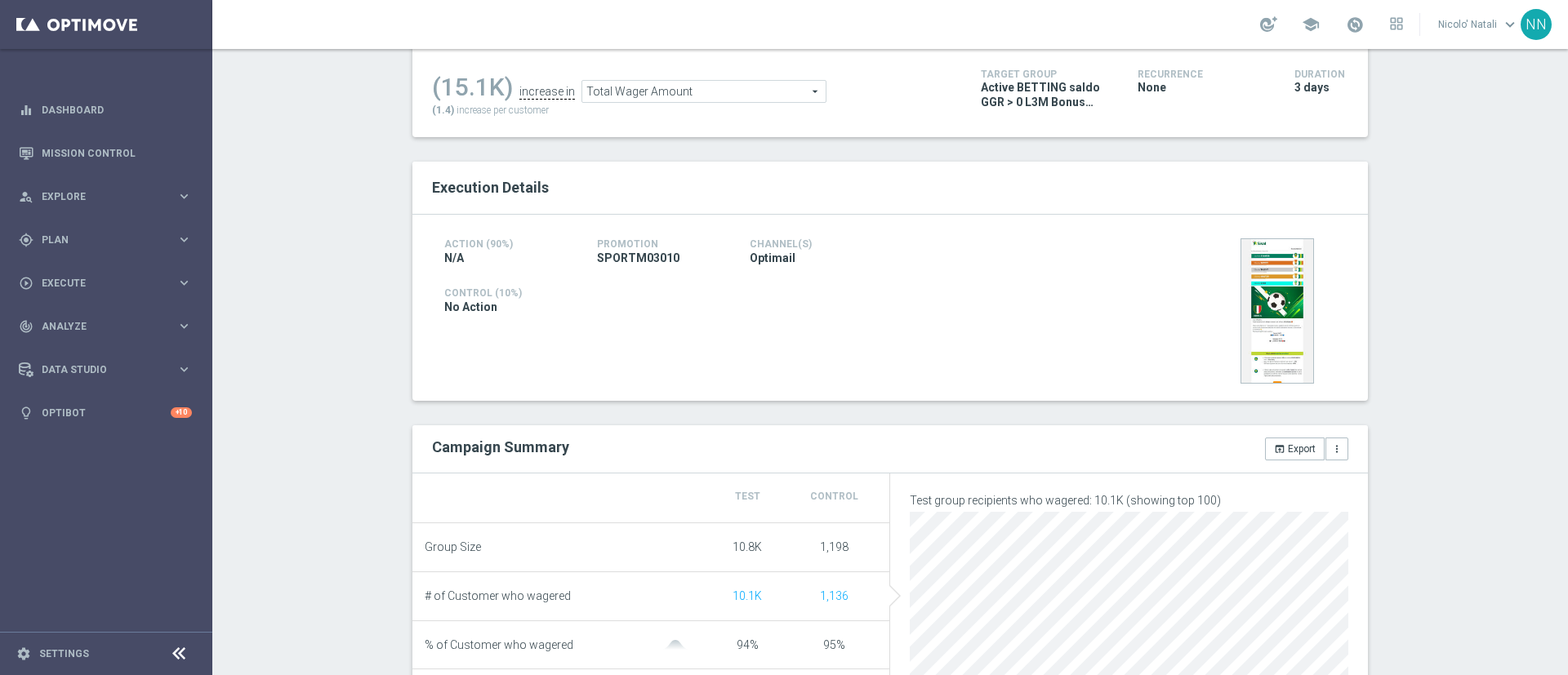
click at [666, 96] on span "Total Wager Amount" at bounding box center [703, 91] width 243 height 22
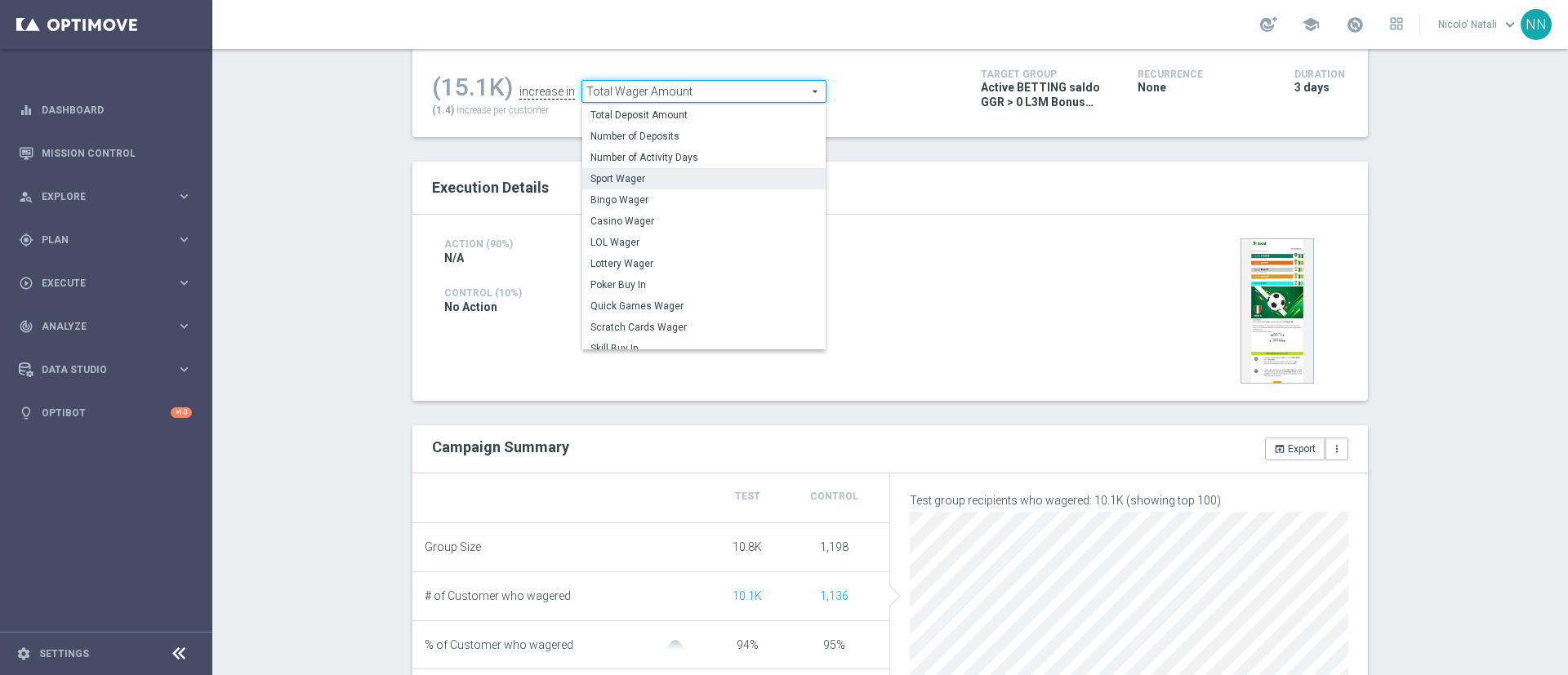
click at [645, 174] on span "Sport Wager" at bounding box center [703, 178] width 227 height 13
type input "Sport Wager"
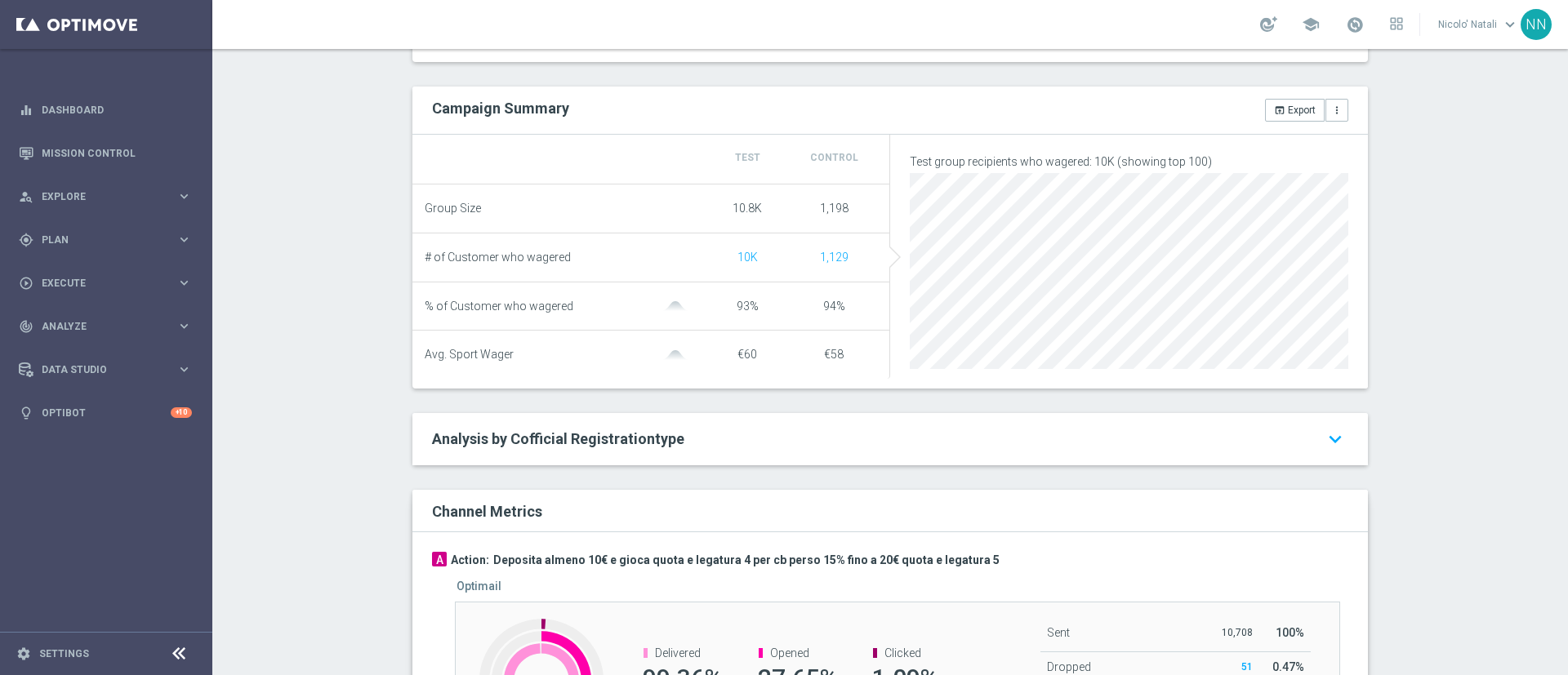
scroll to position [754, 0]
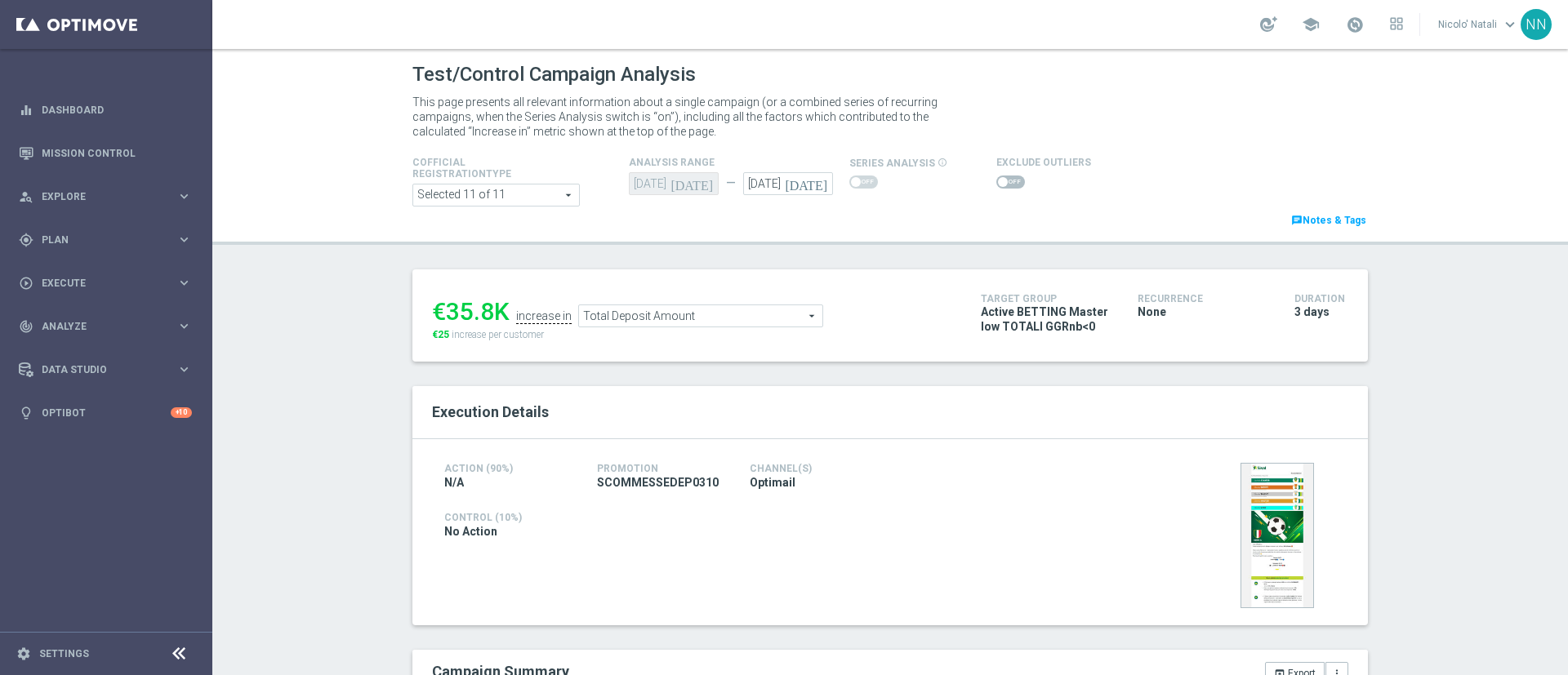
click at [737, 310] on span "Total Deposit Amount" at bounding box center [701, 316] width 243 height 22
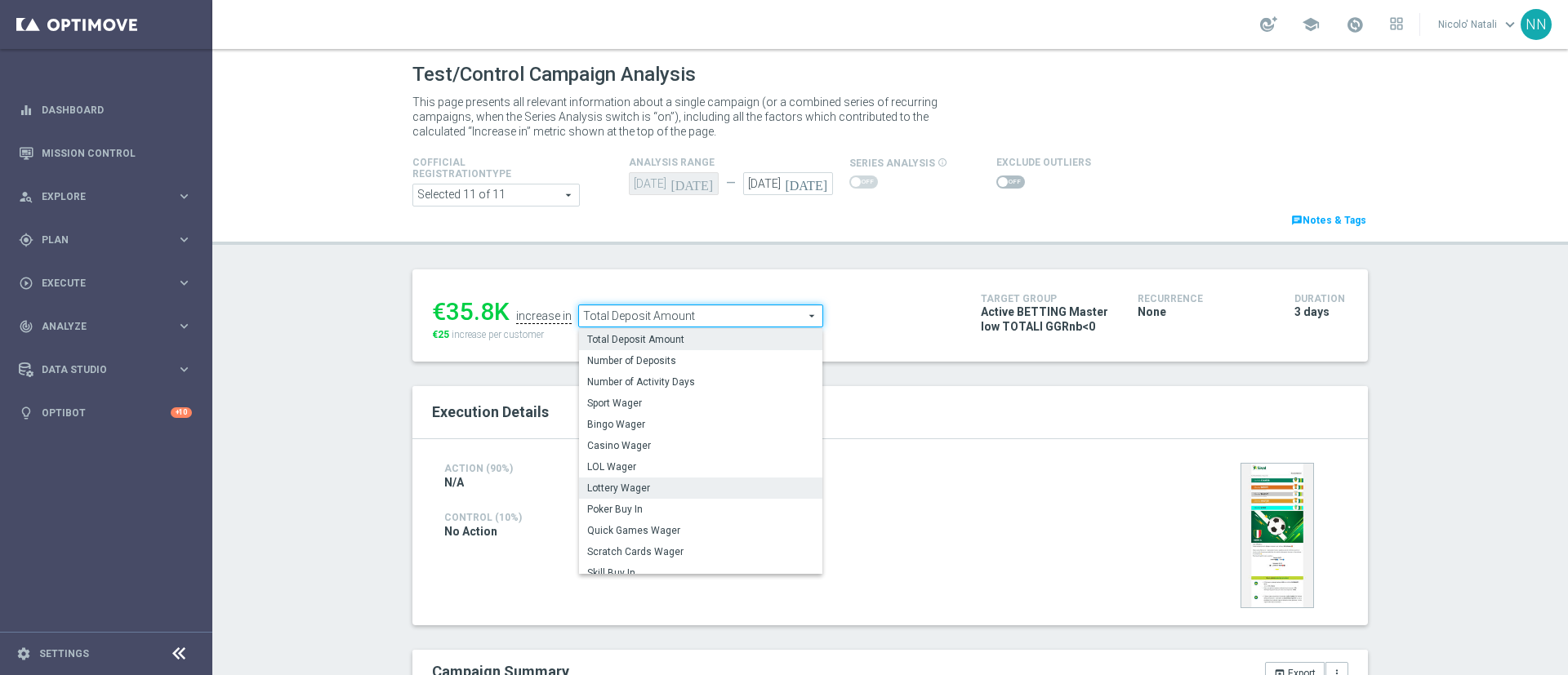
scroll to position [255, 0]
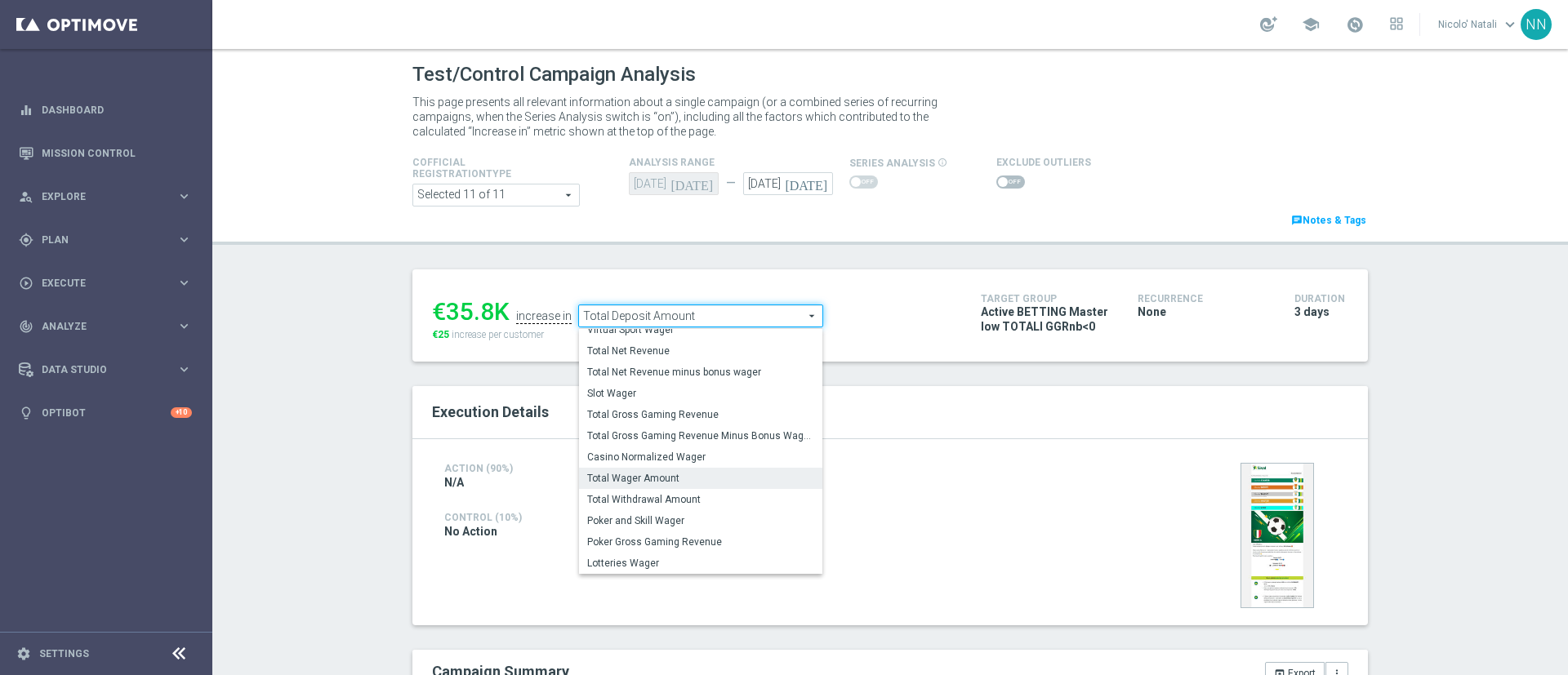
click at [674, 483] on span "Total Wager Amount" at bounding box center [701, 478] width 227 height 13
type input "Total Wager Amount"
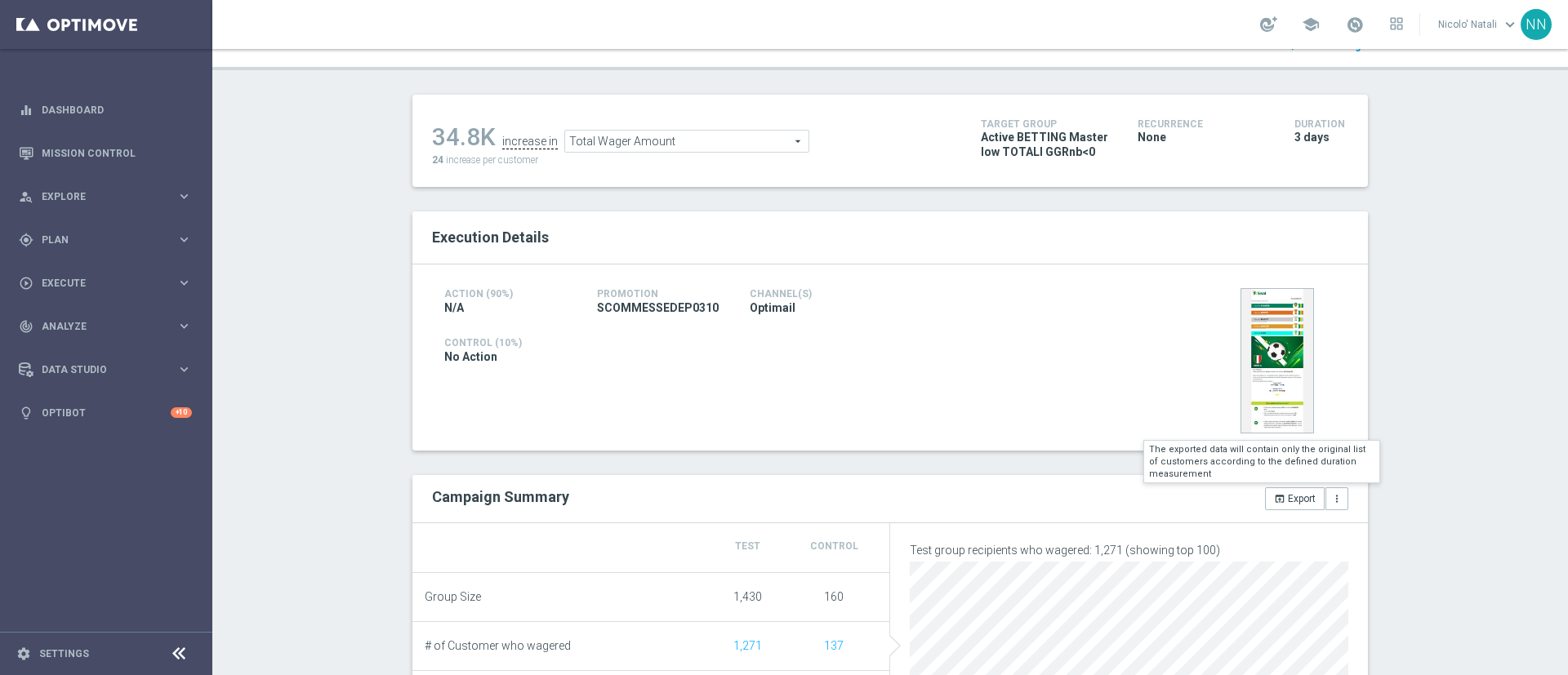
scroll to position [172, 0]
click at [666, 141] on span "Total Wager Amount" at bounding box center [686, 143] width 243 height 22
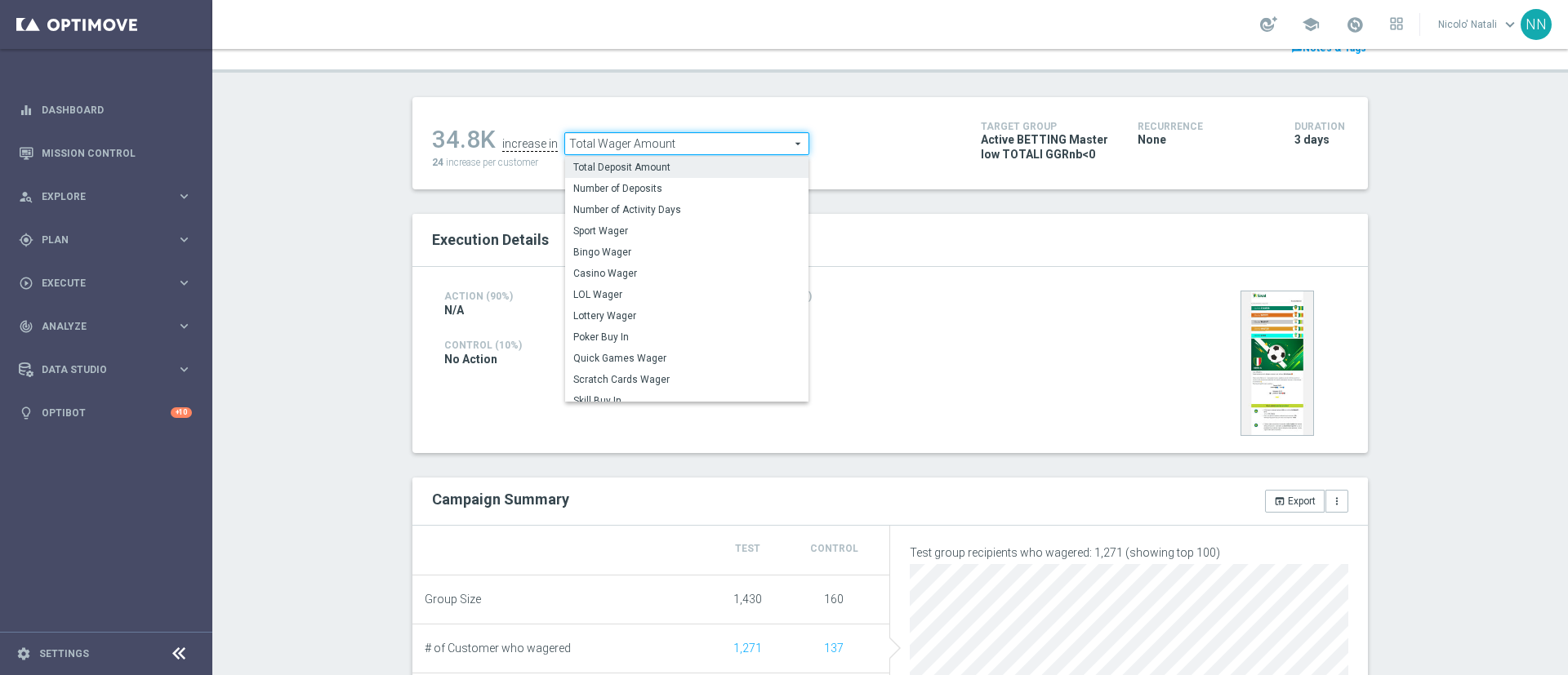
click at [655, 160] on label "Total Deposit Amount" at bounding box center [686, 168] width 243 height 22
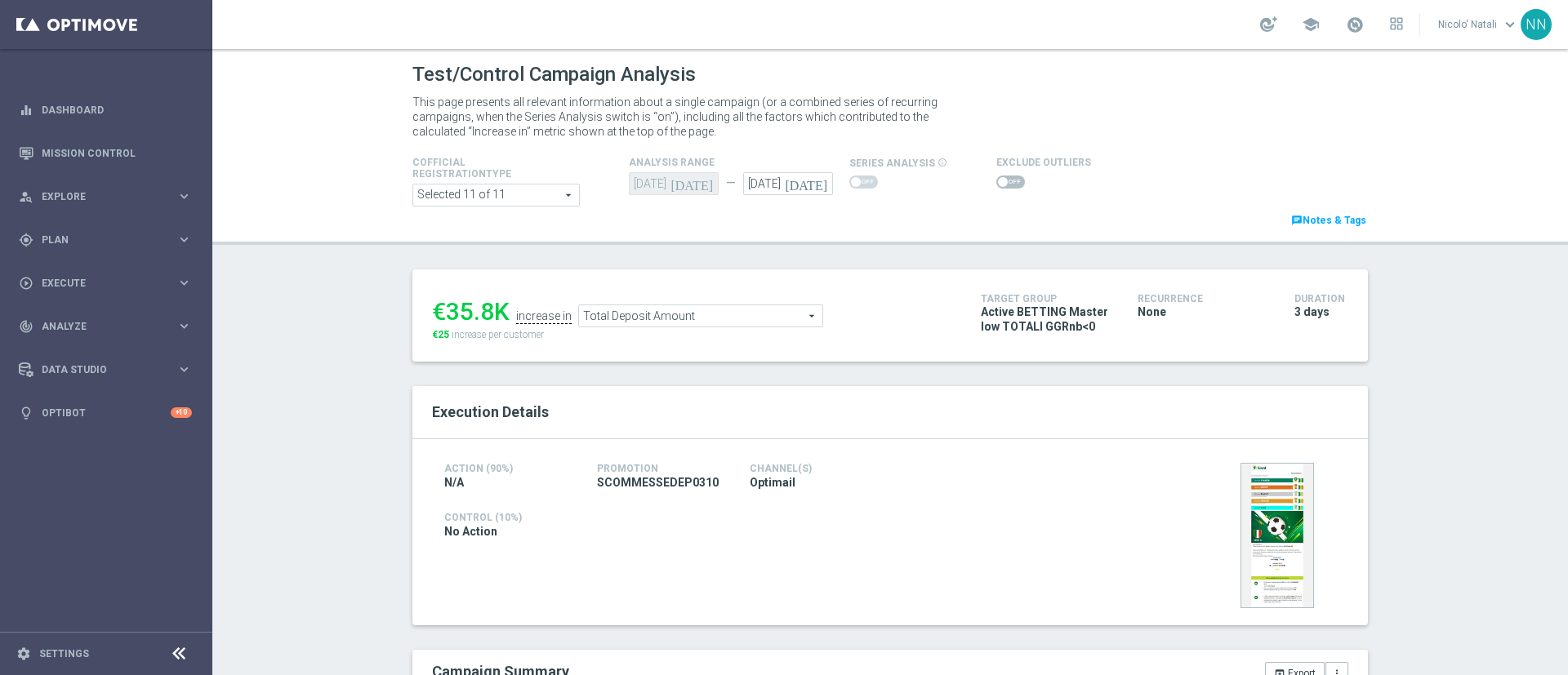
click at [681, 316] on span "Total Deposit Amount" at bounding box center [701, 316] width 243 height 22
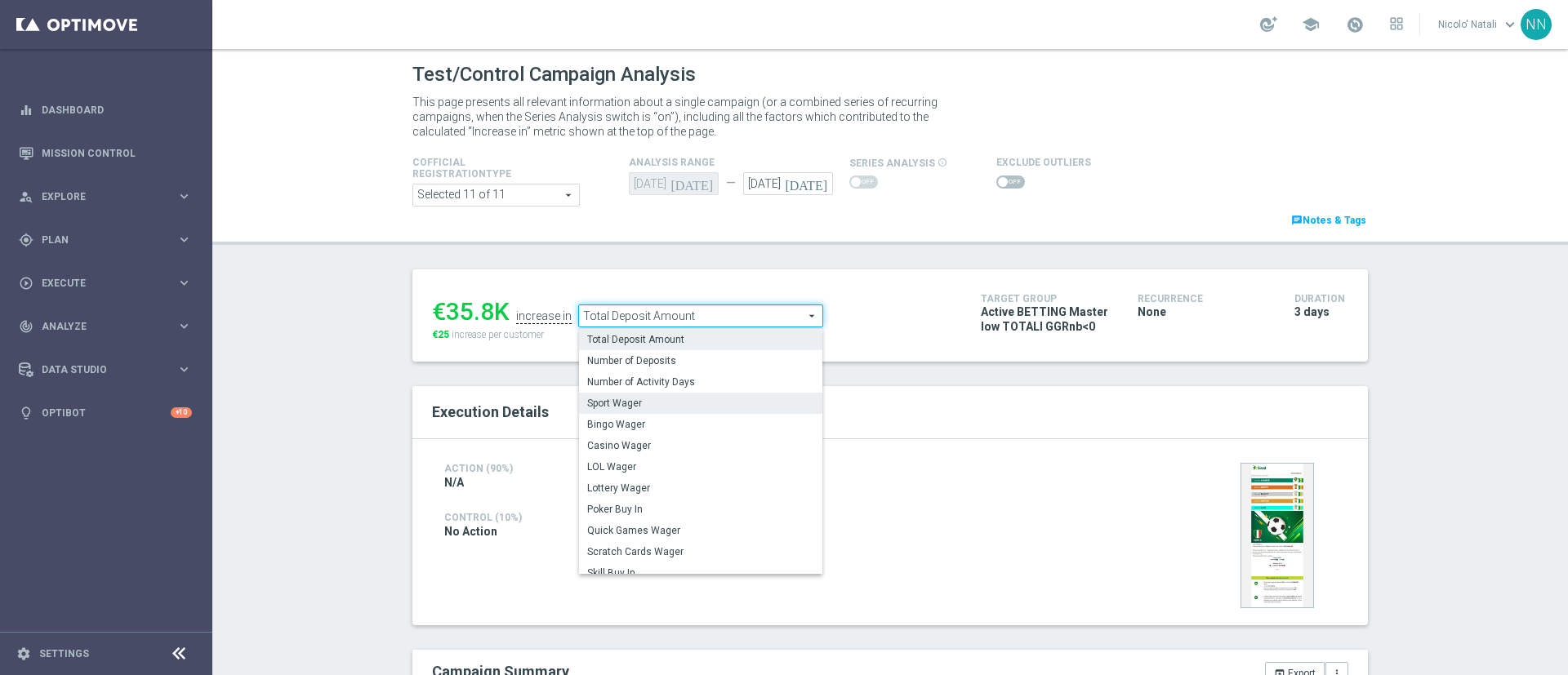
click at [632, 403] on span "Sport Wager" at bounding box center [701, 403] width 227 height 13
type input "Sport Wager"
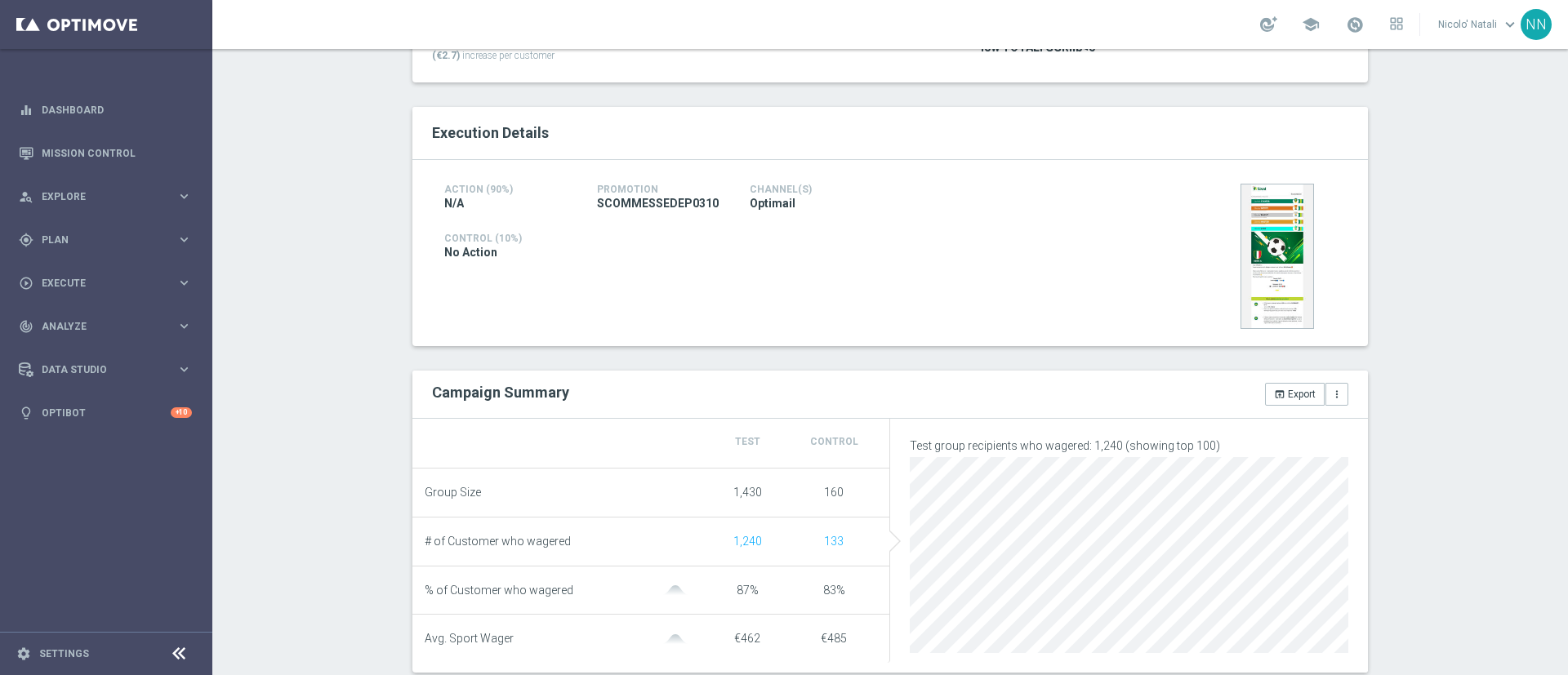
scroll to position [443, 0]
